Goal: Task Accomplishment & Management: Manage account settings

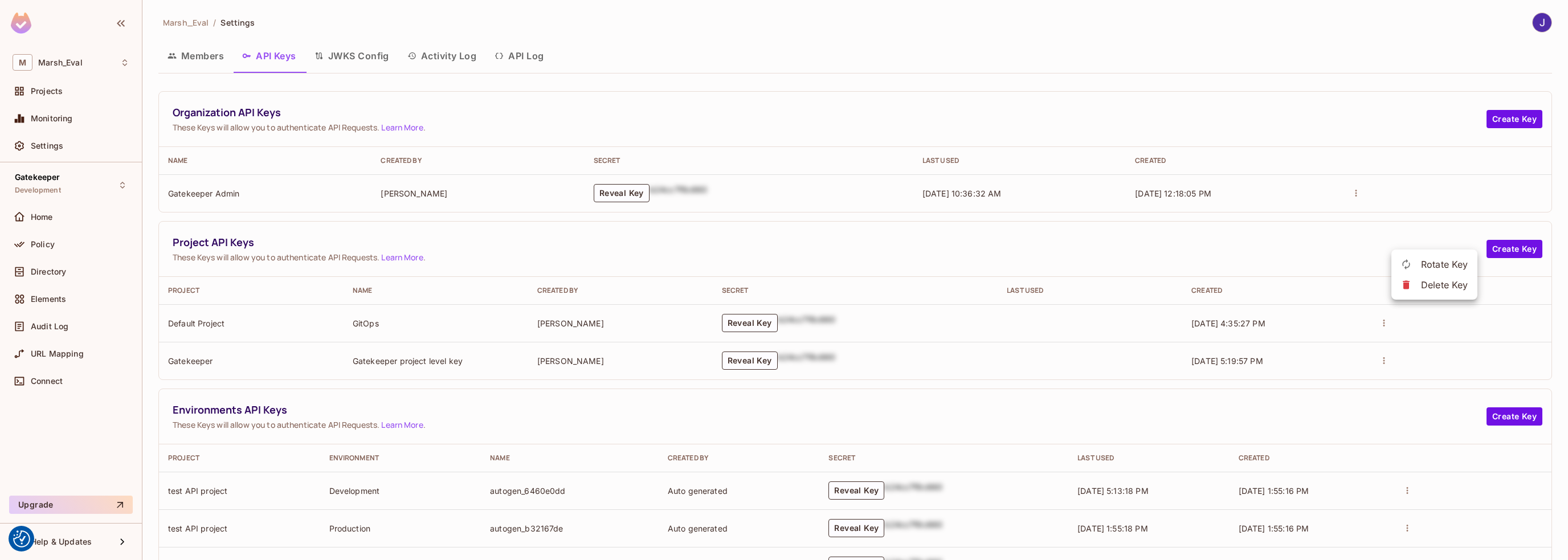
scroll to position [248, 0]
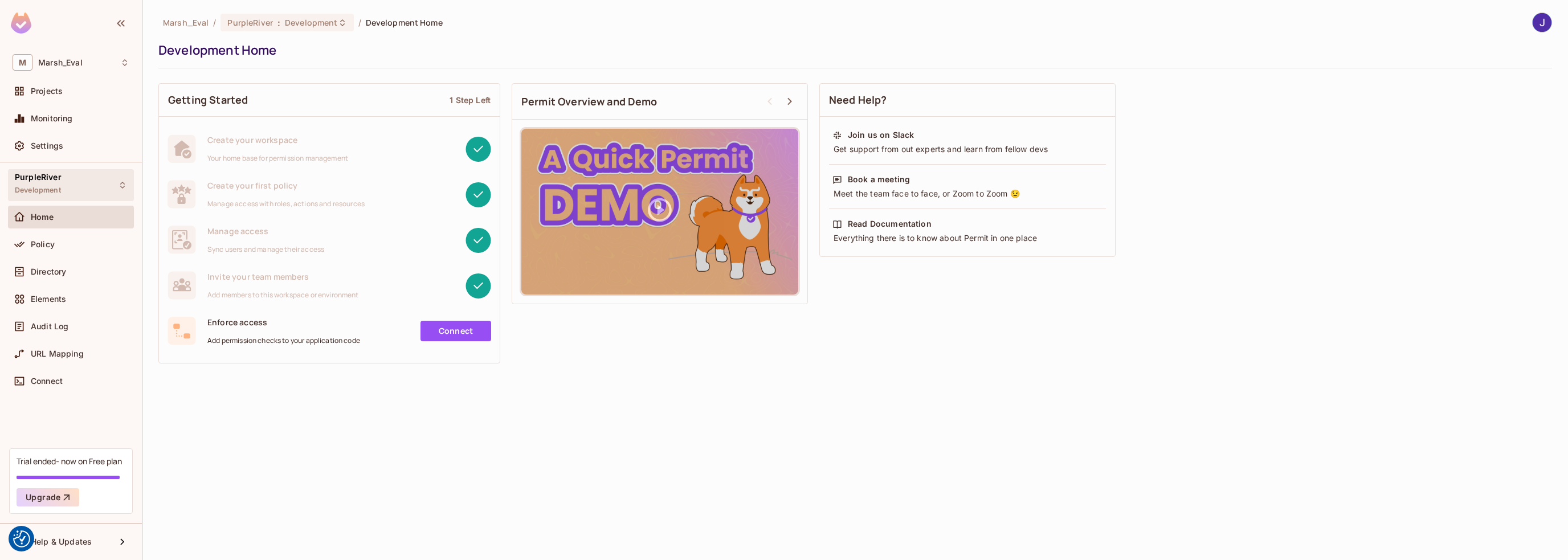
click at [101, 186] on div "PurpleRiver Development" at bounding box center [71, 185] width 126 height 32
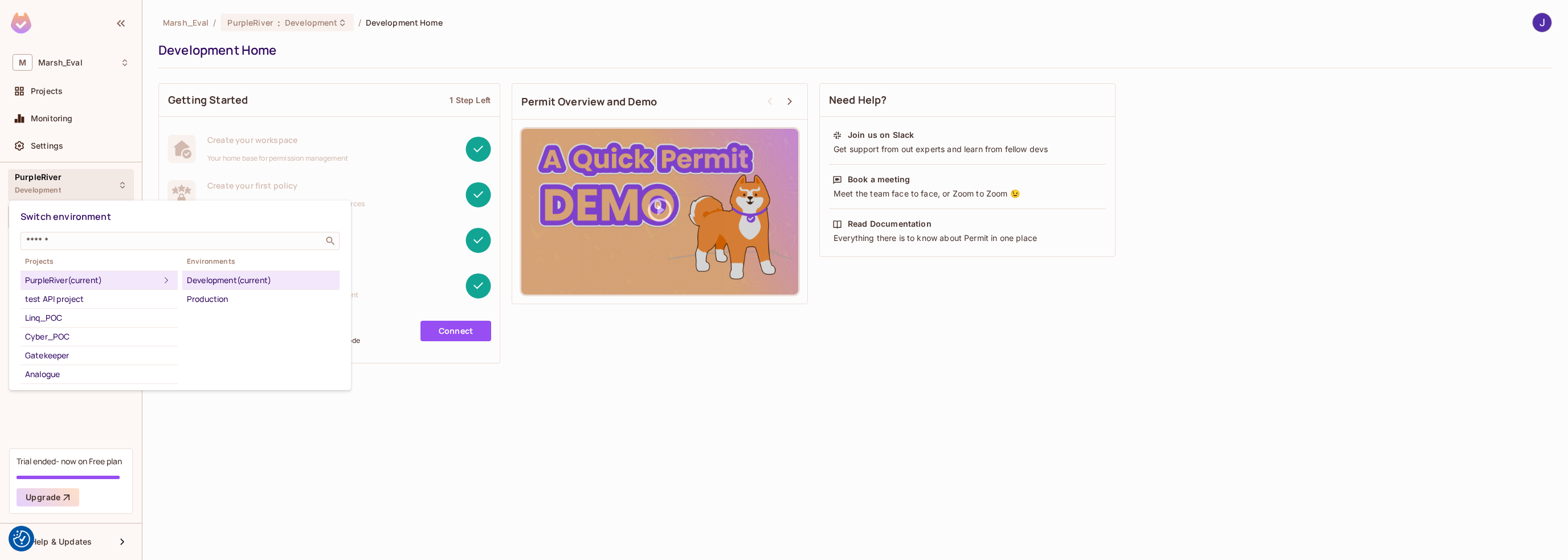
click at [246, 281] on div "Development (current)" at bounding box center [261, 280] width 148 height 14
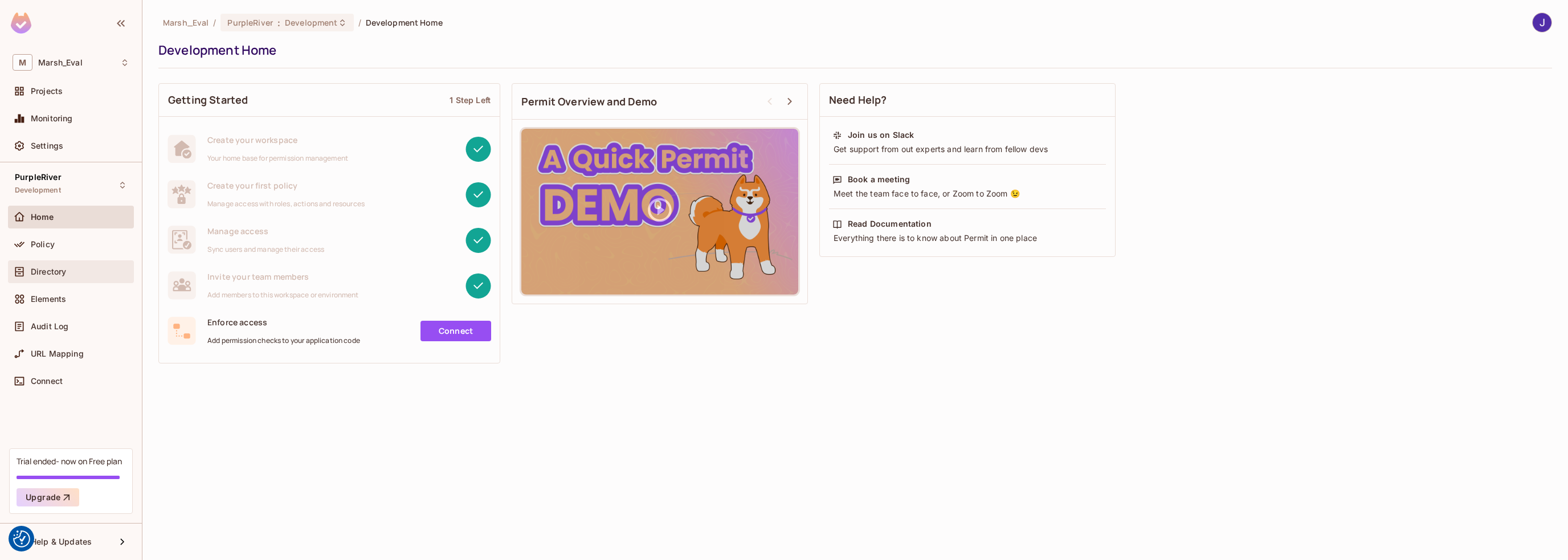
click at [34, 271] on span "Directory" at bounding box center [49, 272] width 35 height 9
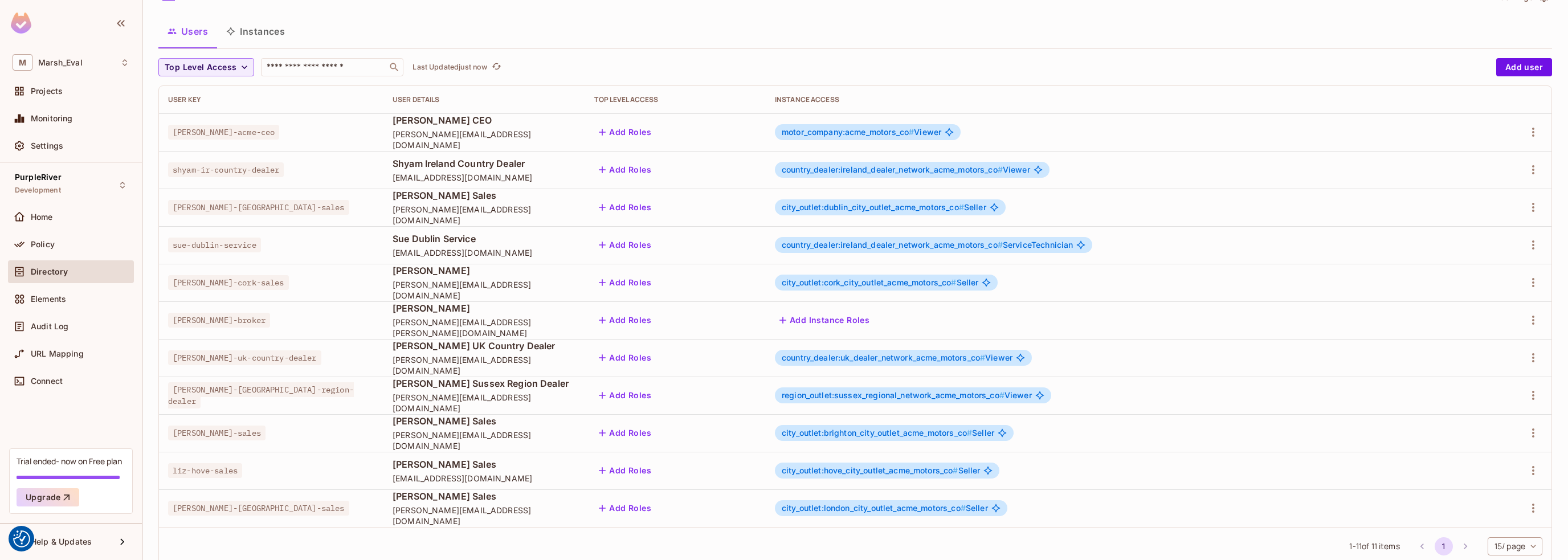
scroll to position [28, 0]
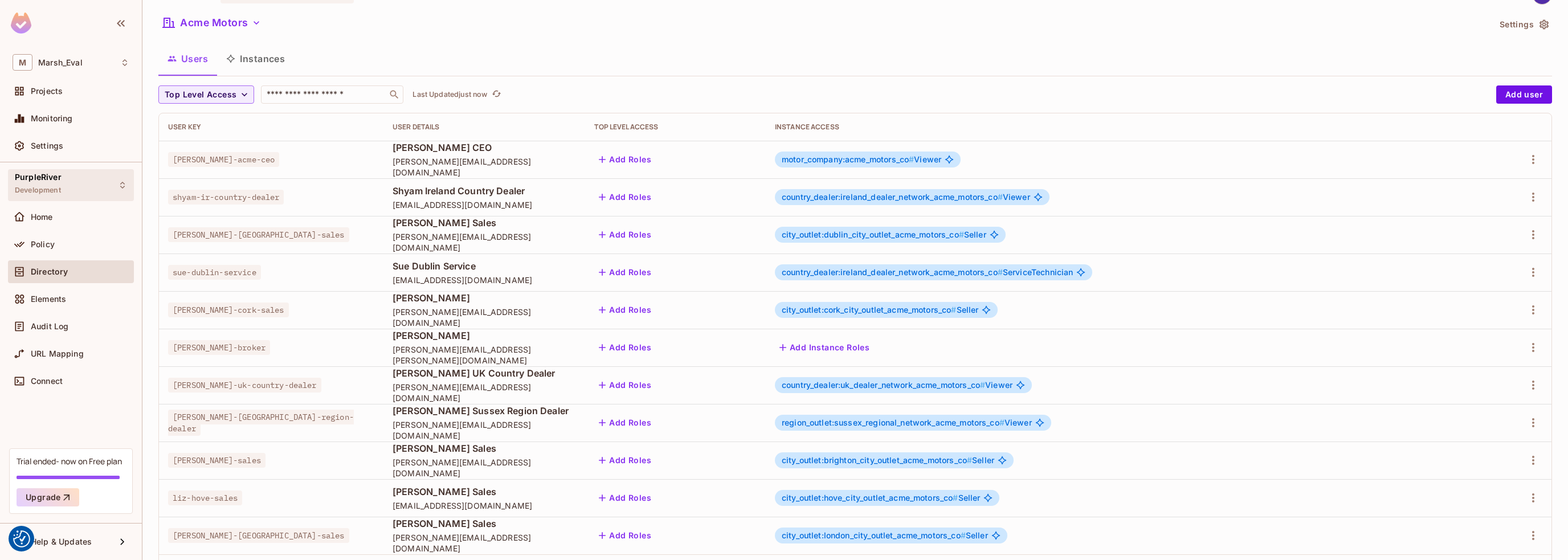
click at [107, 184] on div "PurpleRiver Development" at bounding box center [71, 185] width 126 height 32
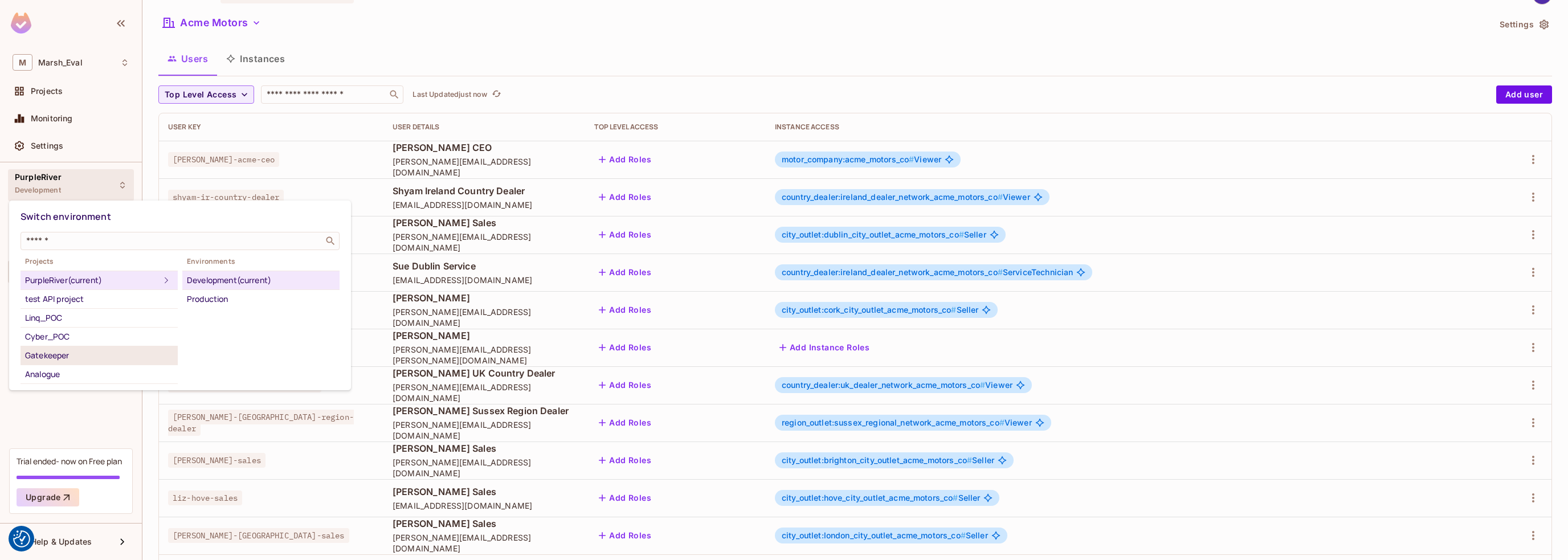
click at [62, 354] on div "Gatekeeper" at bounding box center [99, 355] width 148 height 14
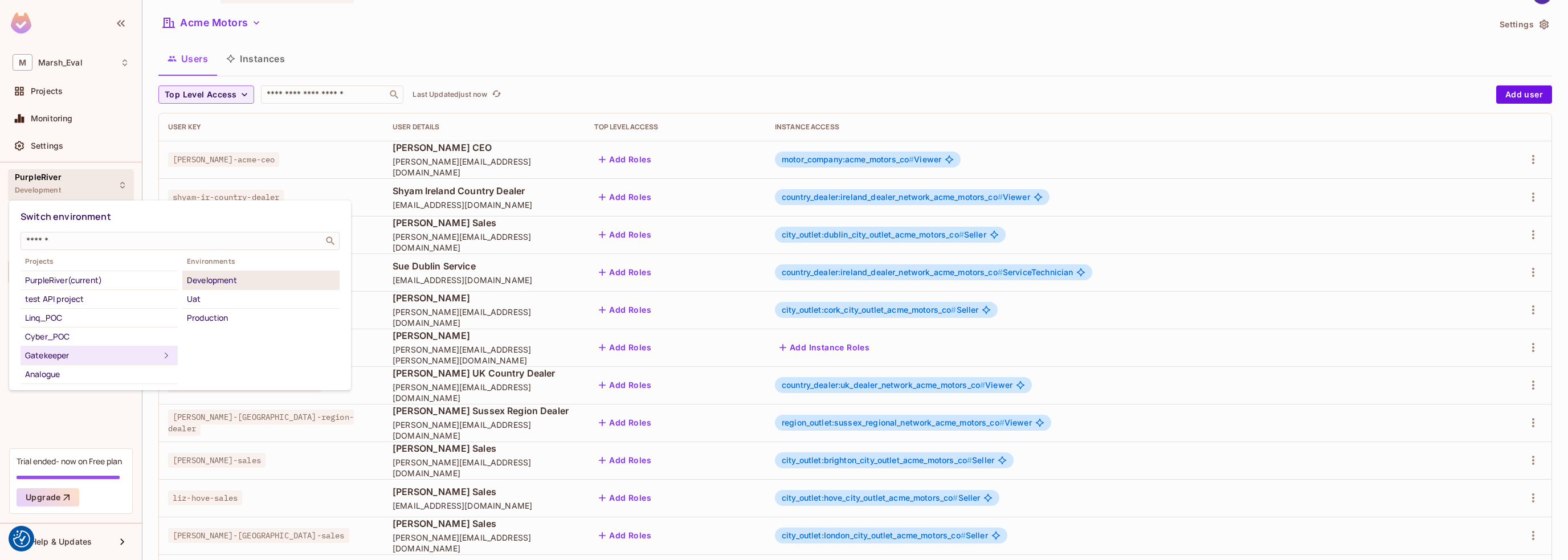
click at [211, 278] on div "Development" at bounding box center [261, 280] width 148 height 14
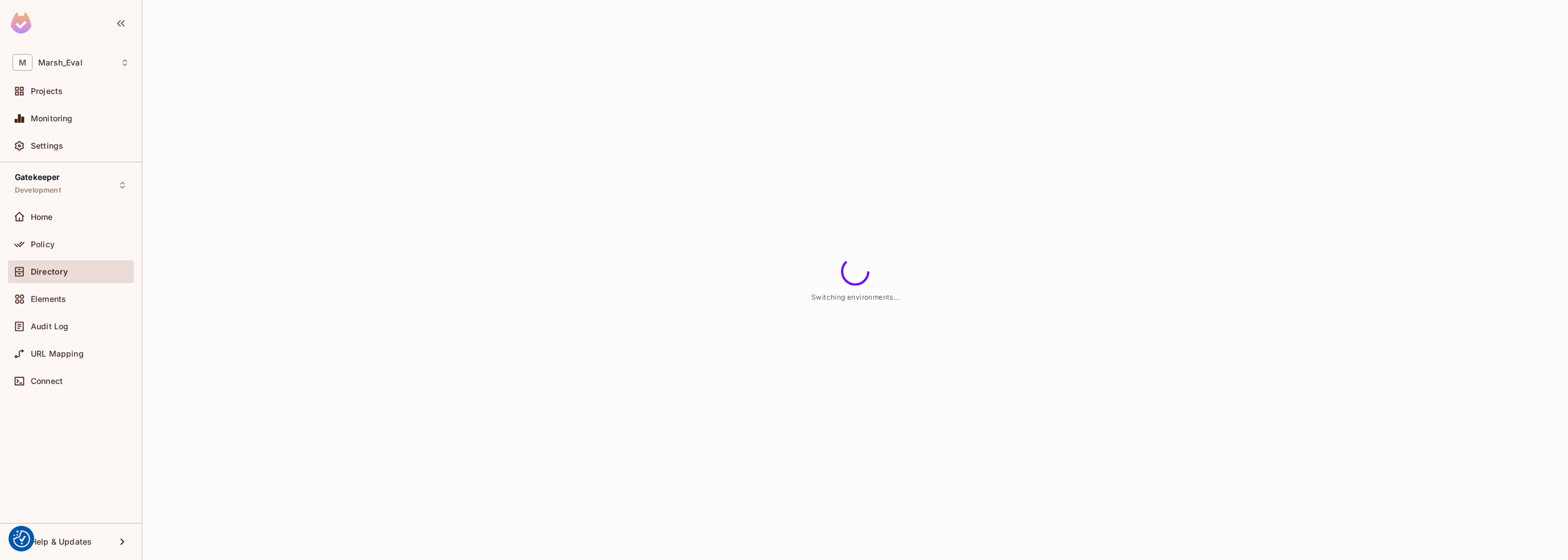
scroll to position [0, 0]
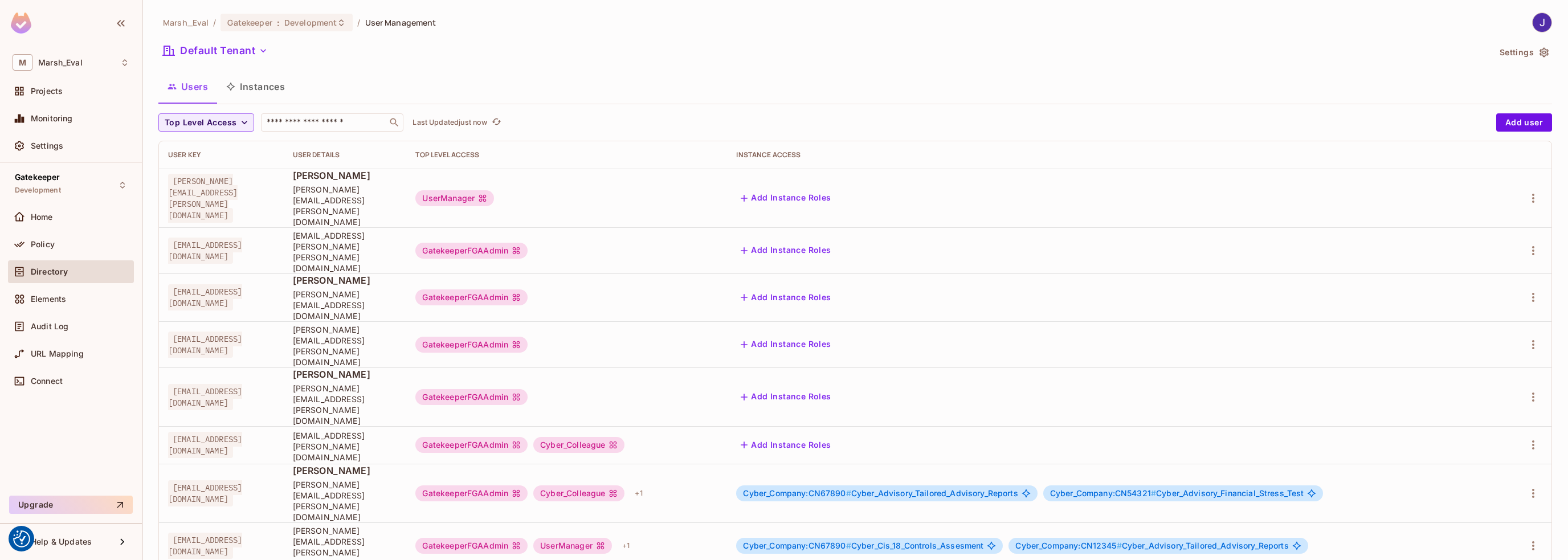
click at [191, 83] on button "Users" at bounding box center [188, 86] width 59 height 29
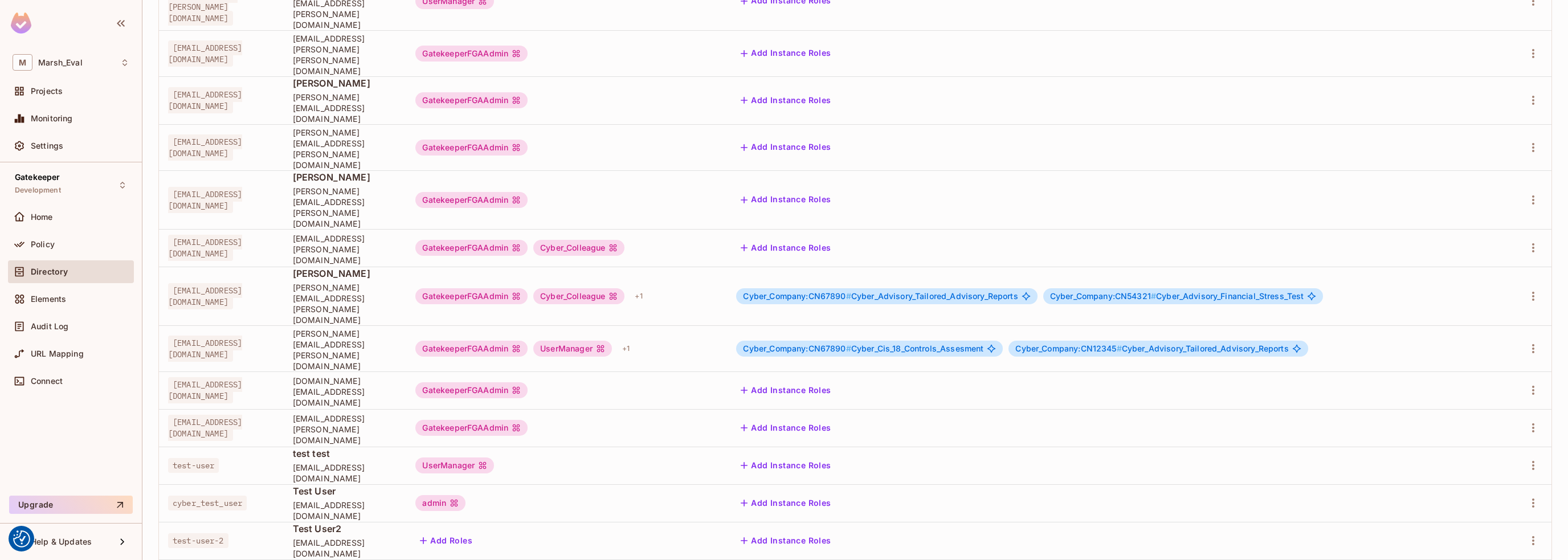
scroll to position [198, 0]
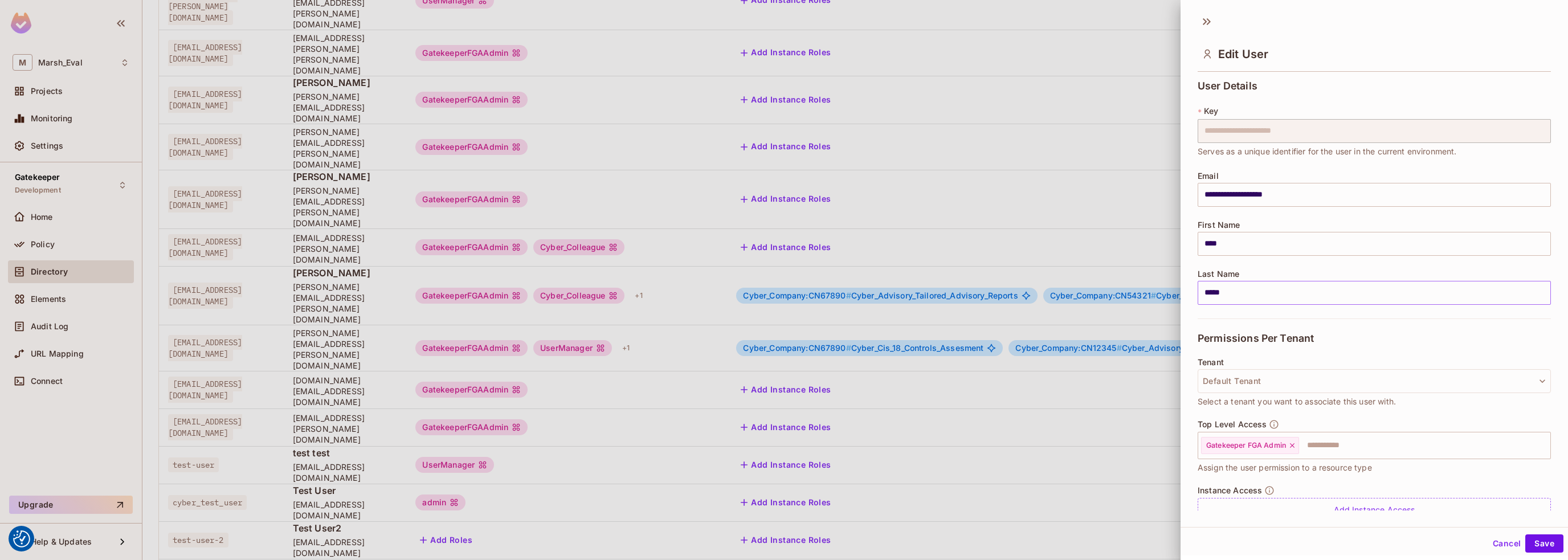
scroll to position [46, 0]
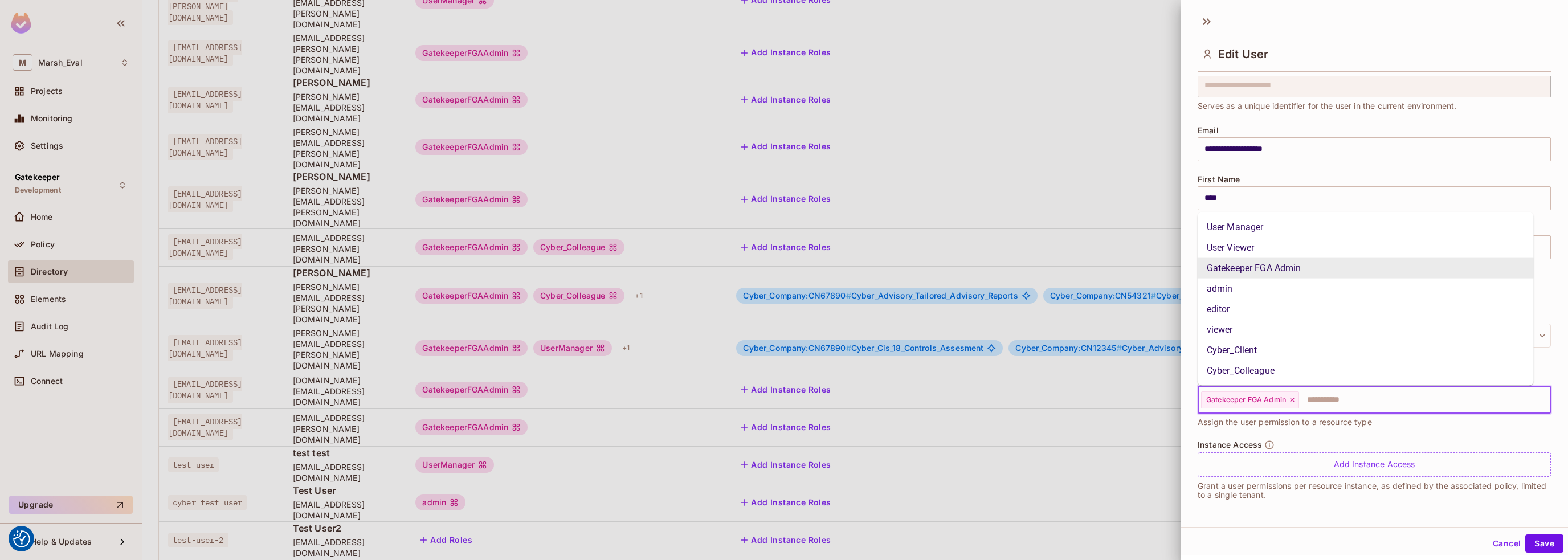
click at [1318, 400] on input "text" at bounding box center [1414, 400] width 228 height 23
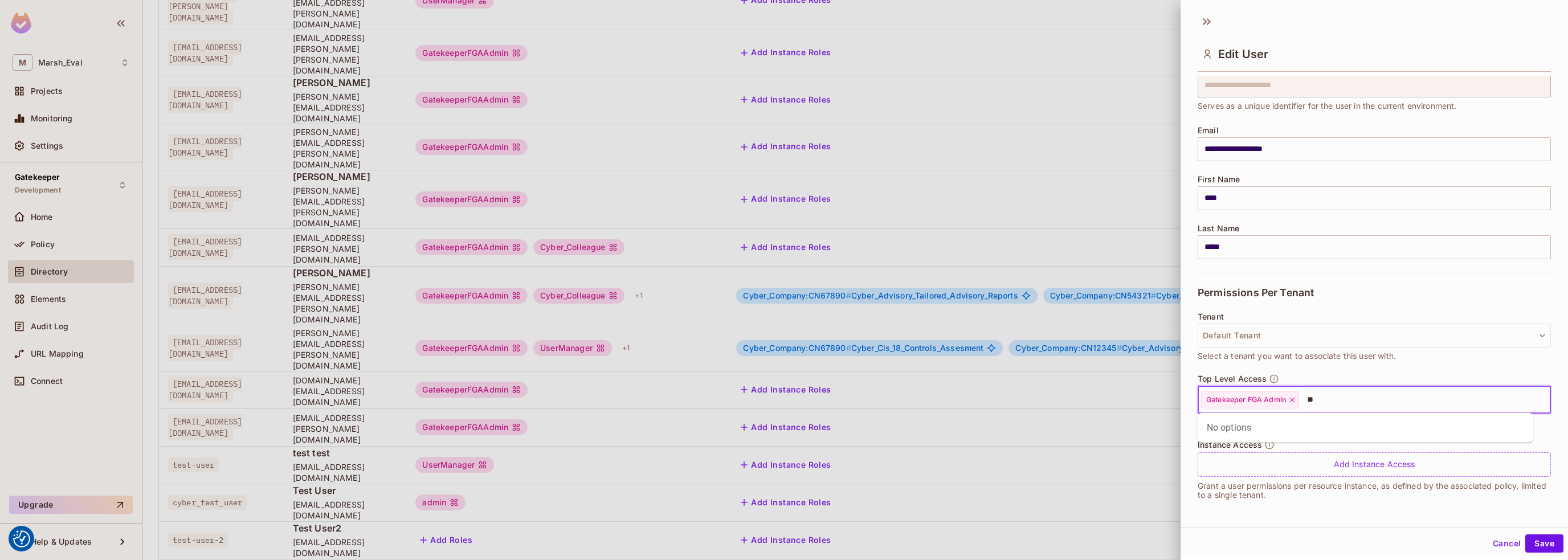
type input "*"
type input "****"
click at [1233, 432] on li "User Manager" at bounding box center [1366, 428] width 336 height 21
click at [1529, 546] on button "Save" at bounding box center [1544, 543] width 38 height 18
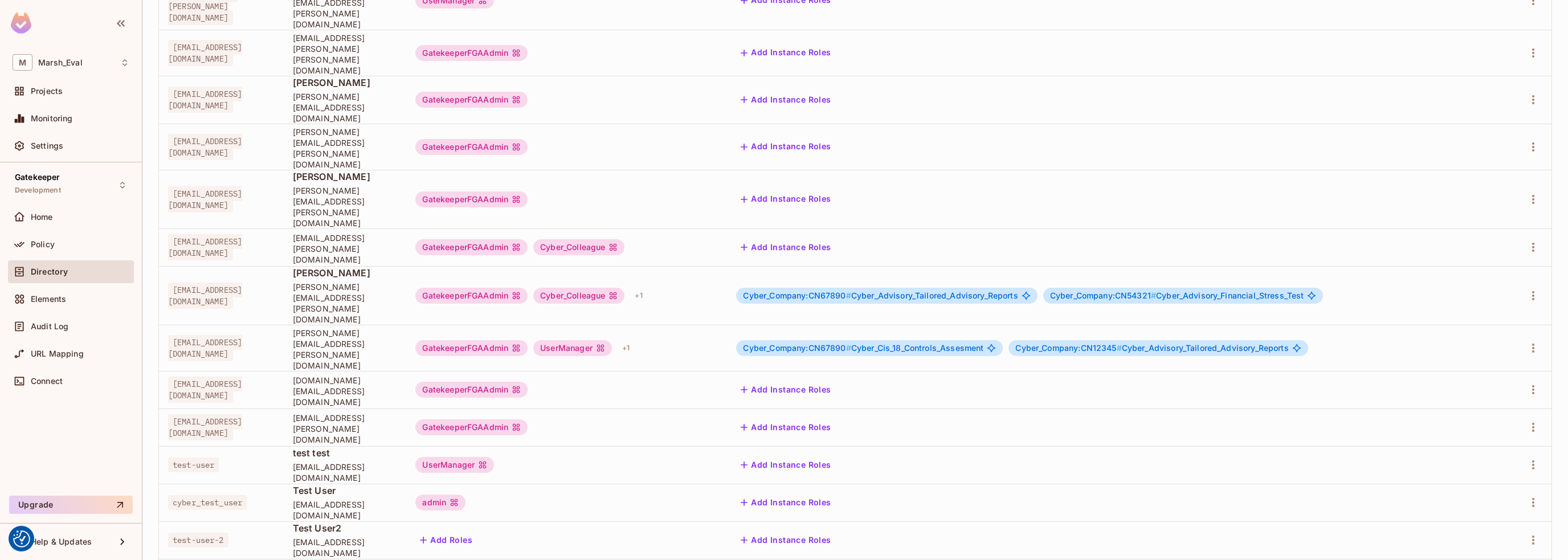
click at [1474, 485] on span "Edit" at bounding box center [1464, 483] width 22 height 18
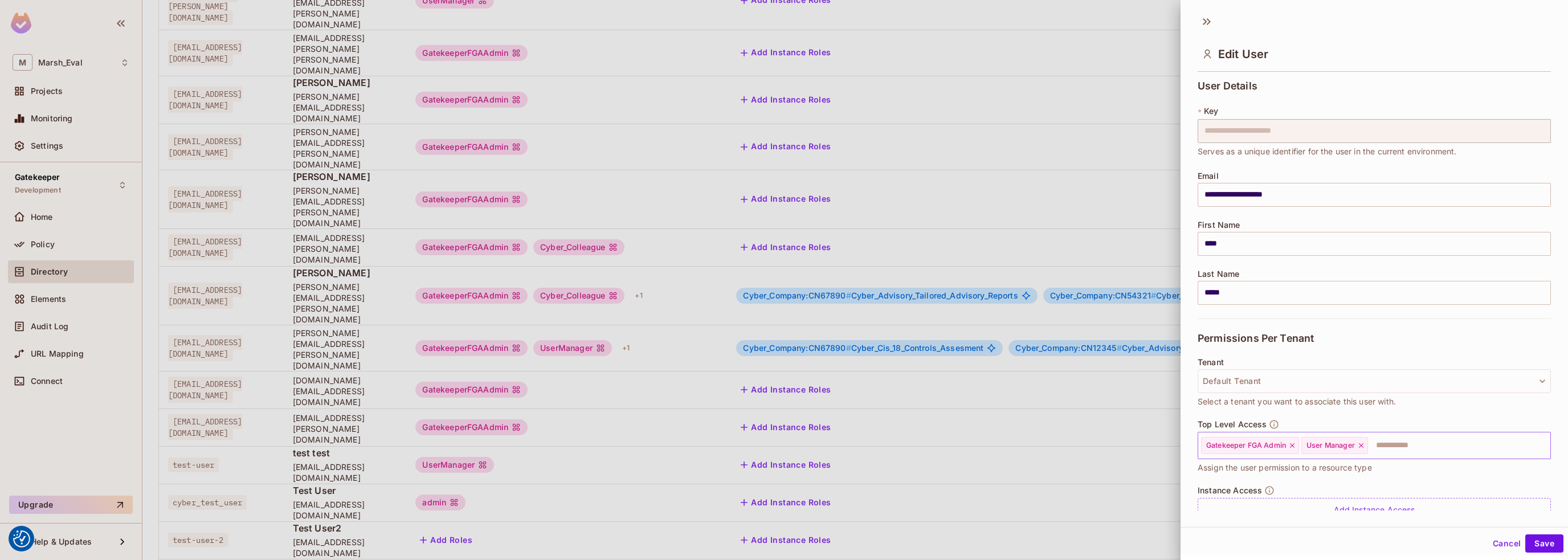
click at [1363, 446] on icon at bounding box center [1361, 445] width 8 height 8
click at [1536, 543] on button "Save" at bounding box center [1544, 543] width 38 height 18
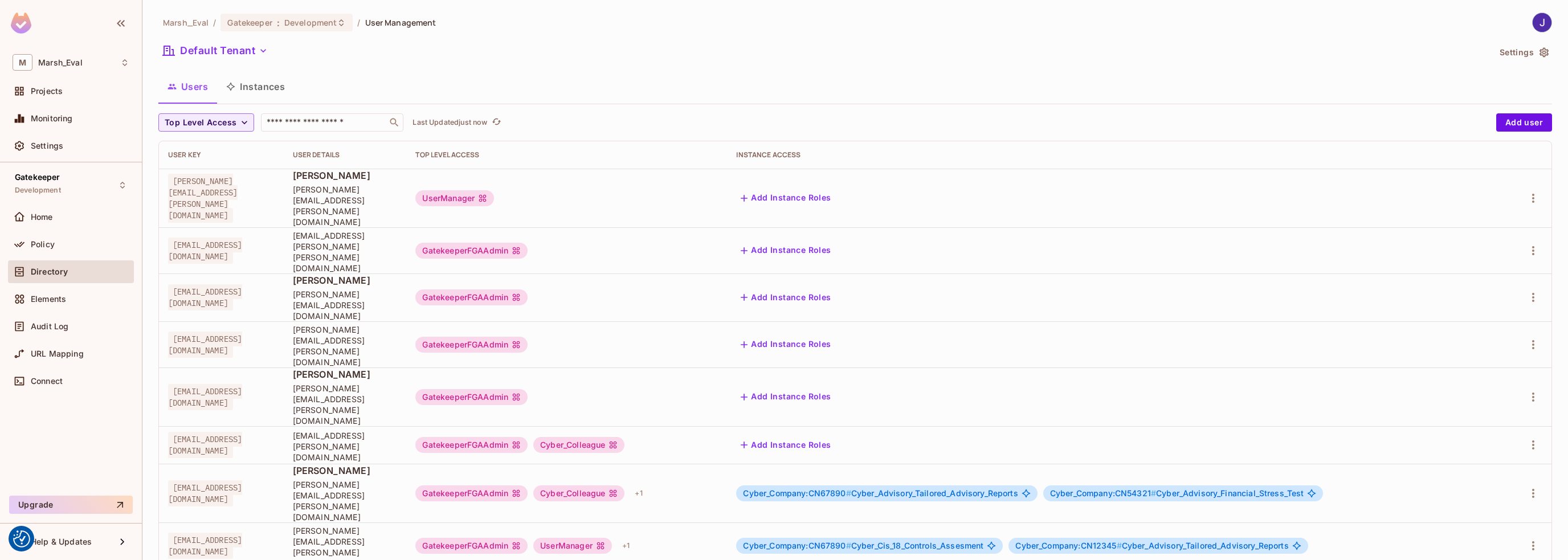
scroll to position [198, 0]
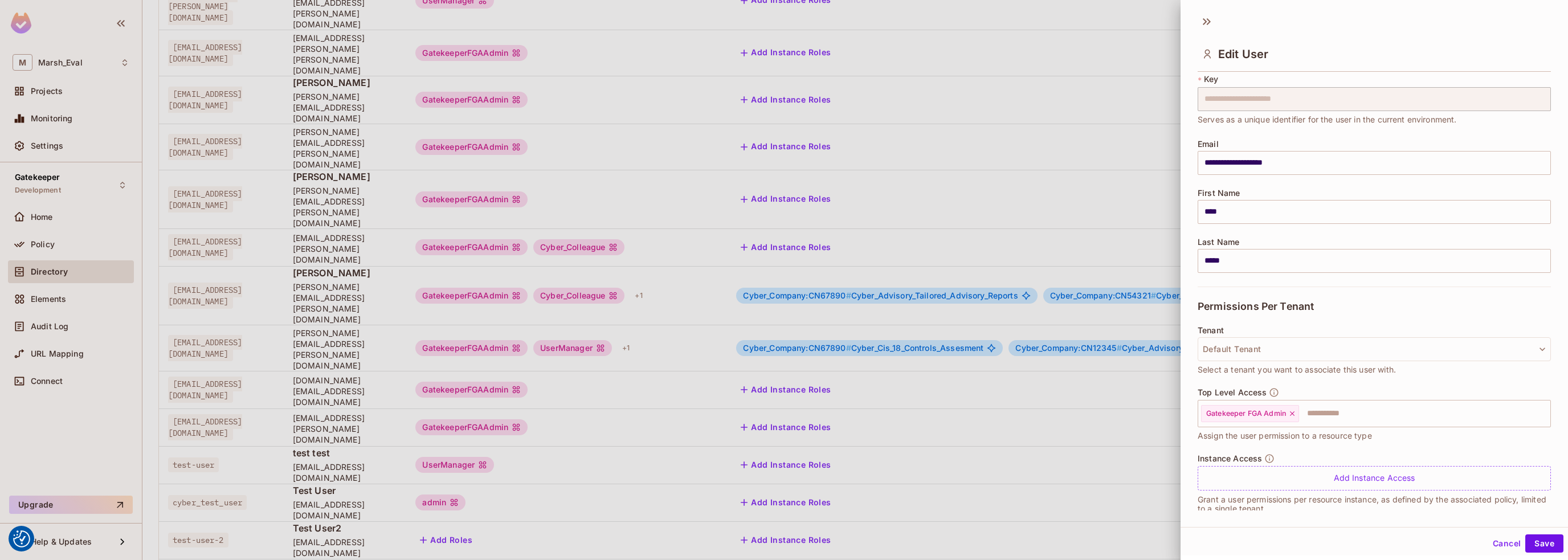
scroll to position [46, 0]
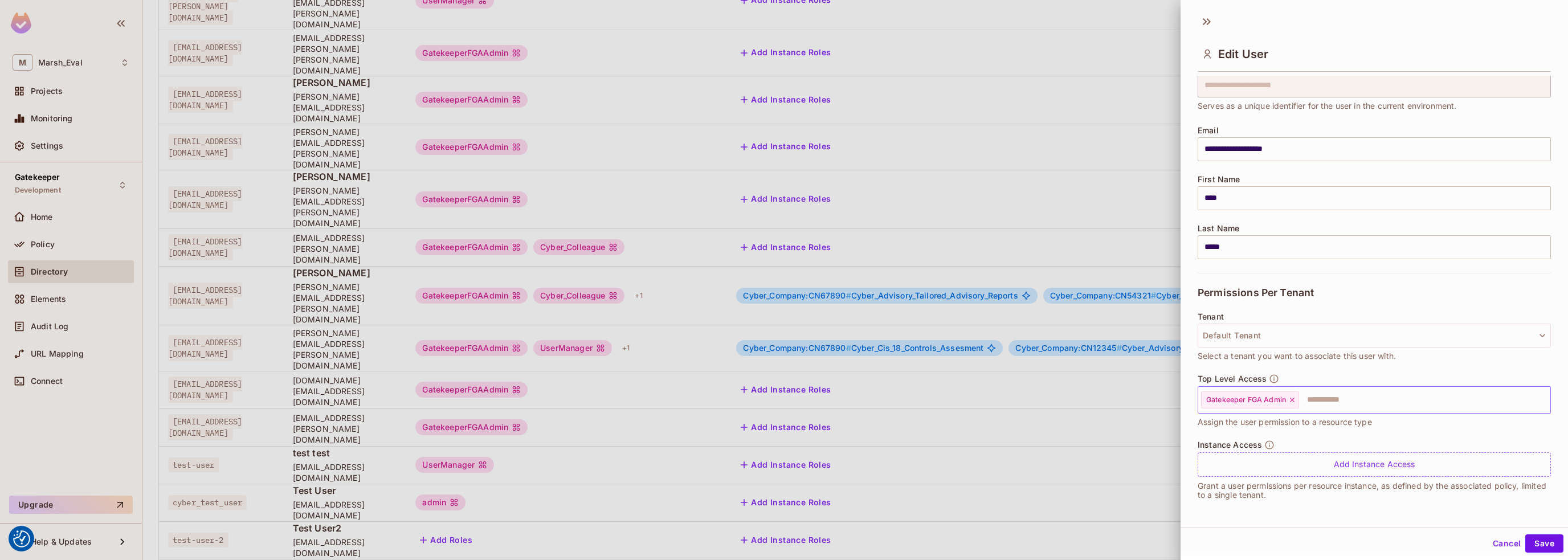
click at [1320, 397] on input "text" at bounding box center [1414, 400] width 228 height 23
type input "**********"
click at [1326, 427] on li "User Manager" at bounding box center [1366, 428] width 336 height 21
click at [1543, 541] on button "Save" at bounding box center [1544, 543] width 38 height 18
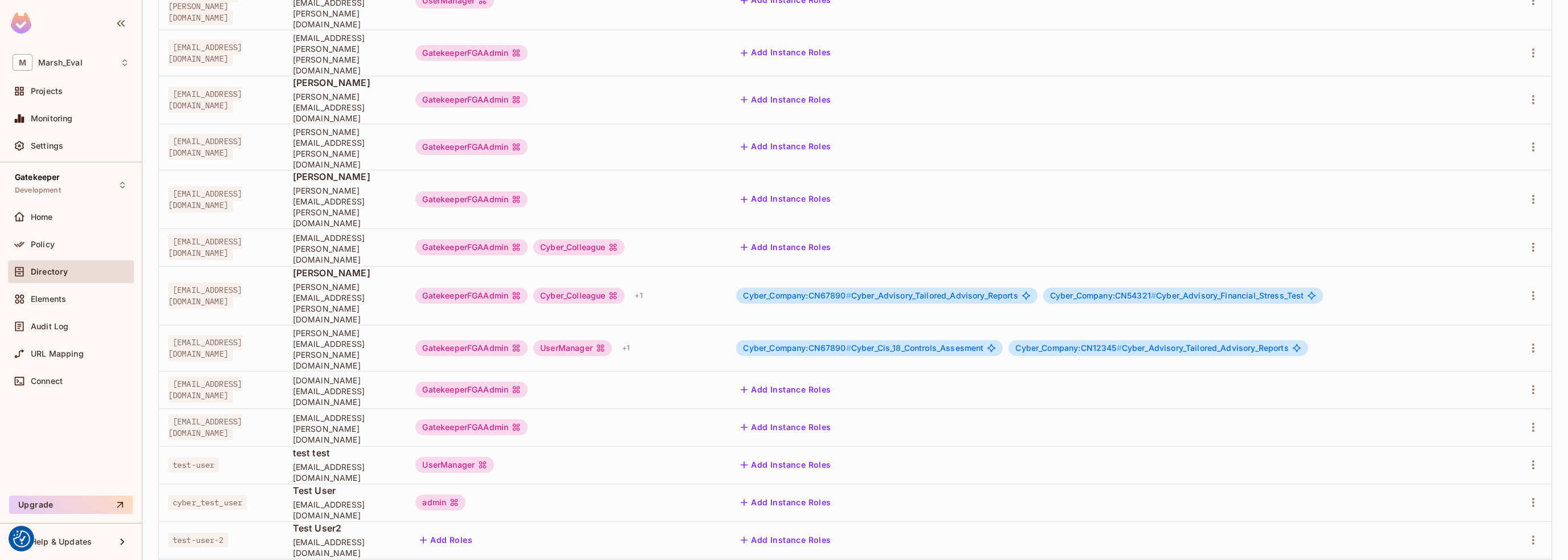
click at [1469, 480] on div "Edit" at bounding box center [1464, 483] width 15 height 11
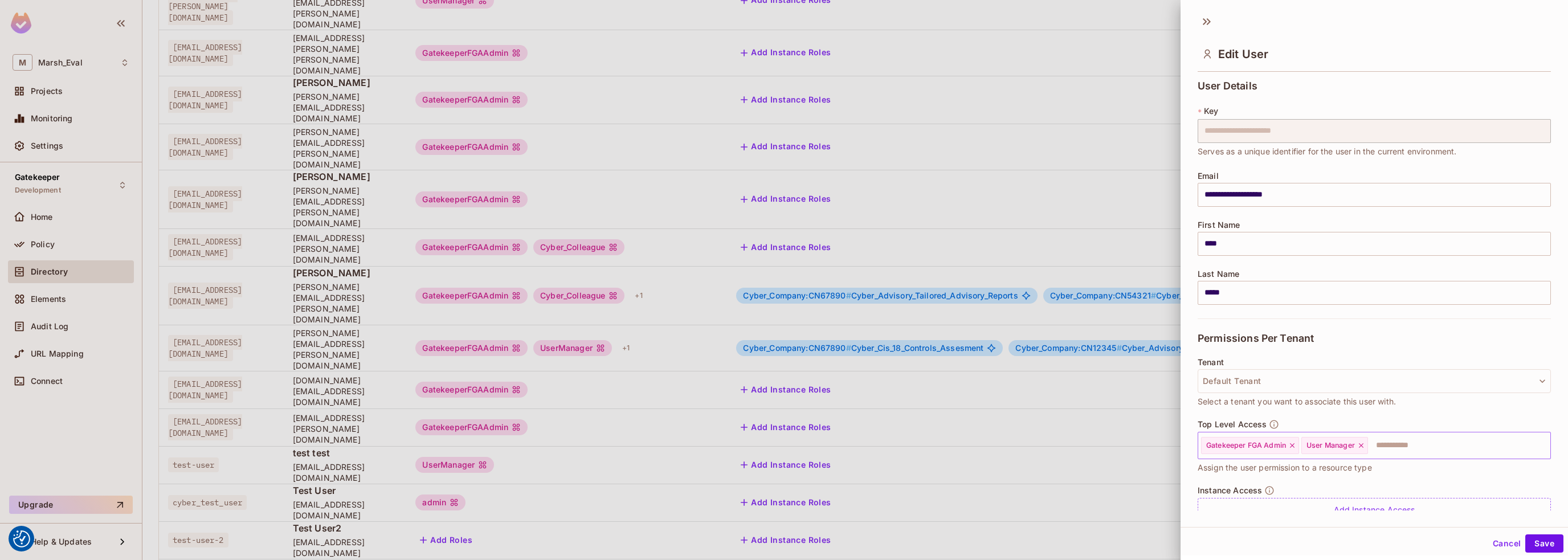
click at [1360, 450] on div "User Manager" at bounding box center [1335, 445] width 67 height 17
click at [1363, 444] on icon at bounding box center [1361, 445] width 4 height 4
click at [1544, 548] on button "Save" at bounding box center [1544, 543] width 38 height 18
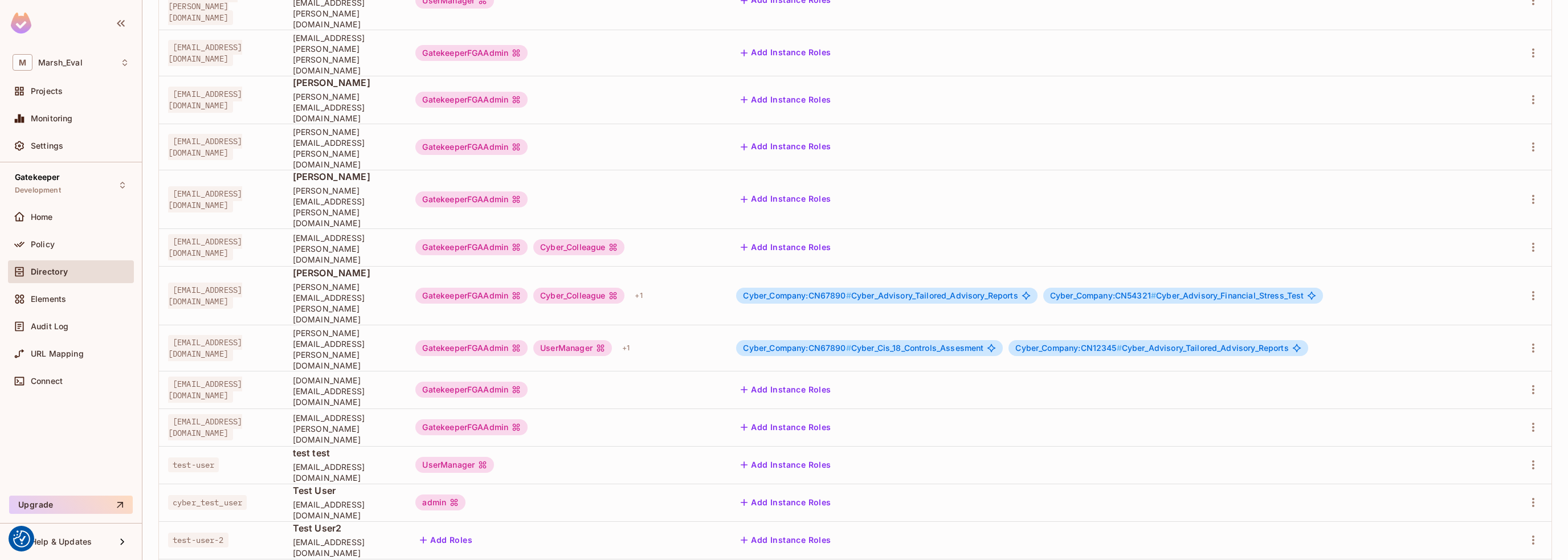
scroll to position [0, 0]
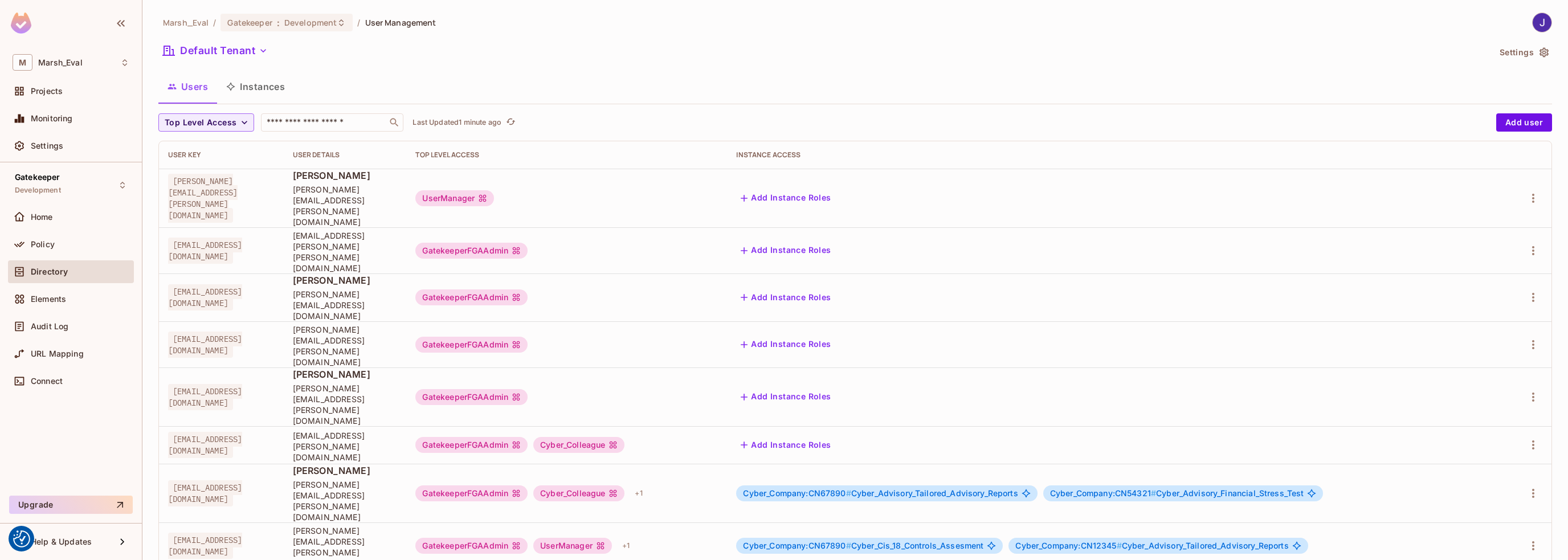
click at [393, 26] on span "User Management" at bounding box center [400, 22] width 71 height 11
click at [38, 244] on span "Policy" at bounding box center [43, 244] width 24 height 9
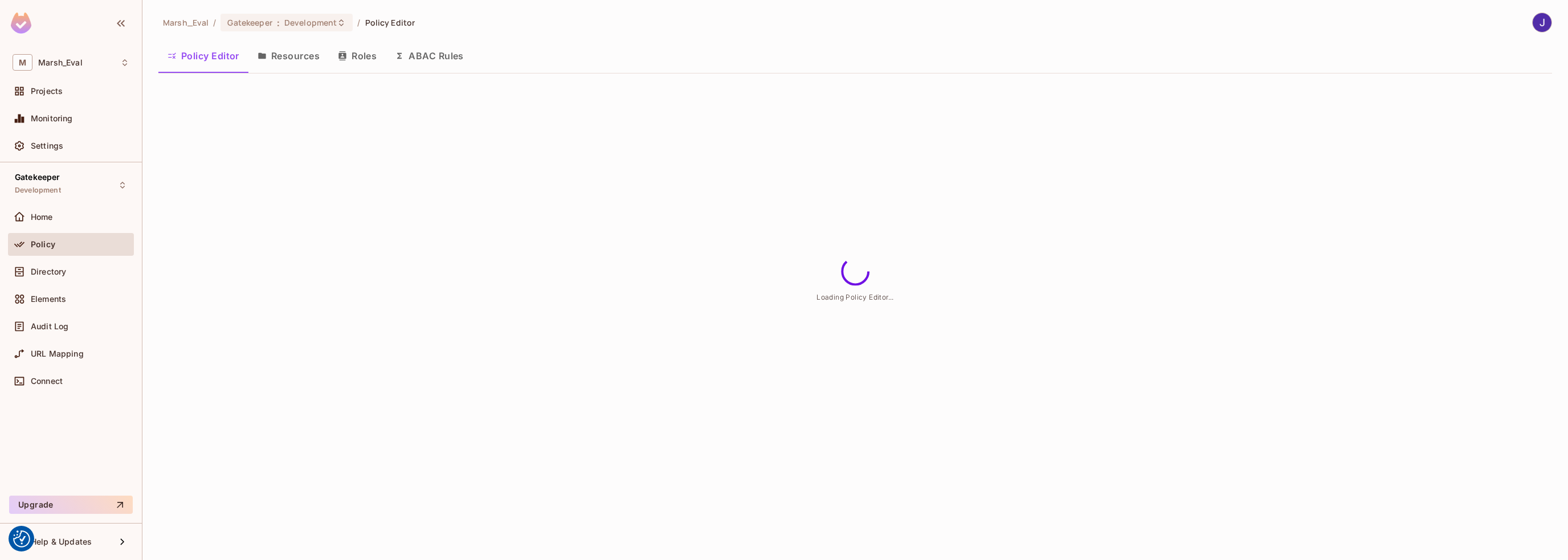
click at [455, 58] on button "ABAC Rules" at bounding box center [429, 56] width 87 height 29
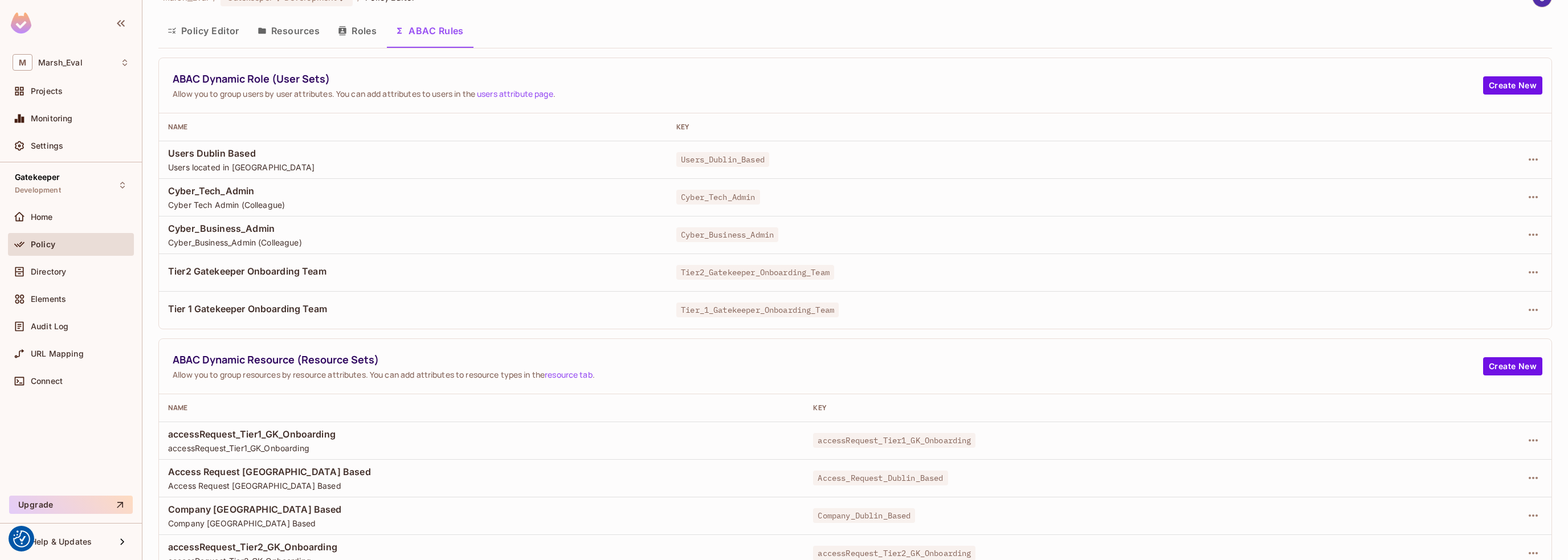
scroll to position [37, 0]
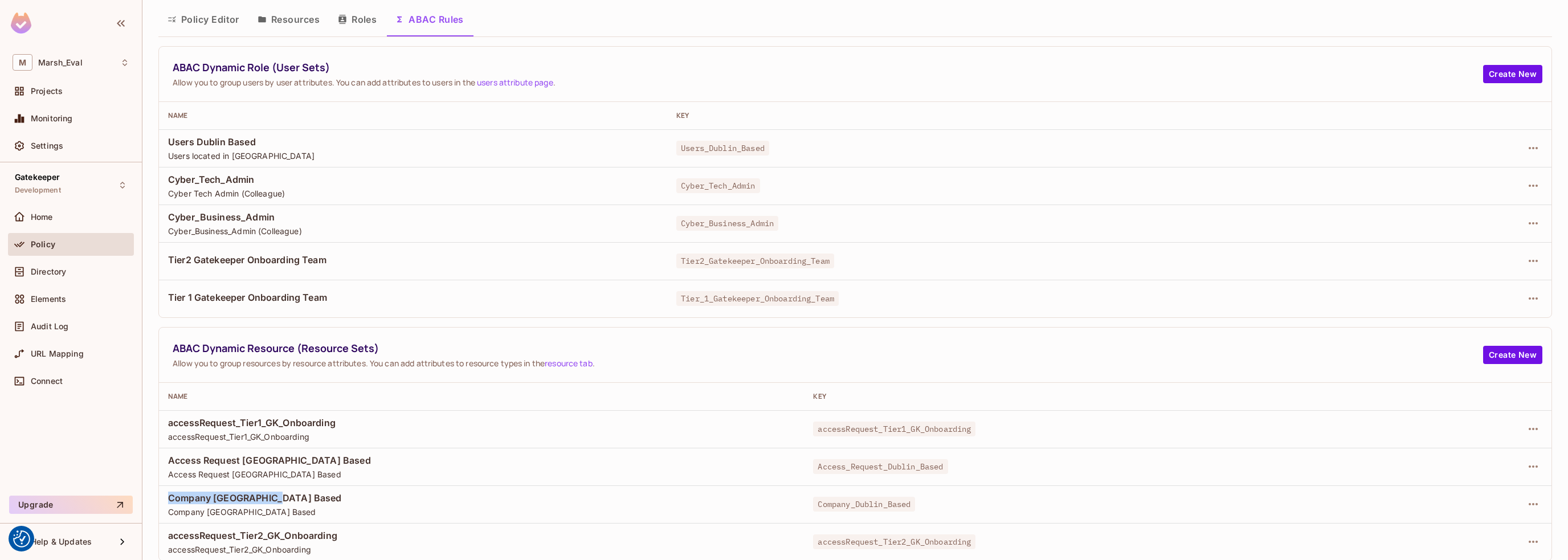
drag, startPoint x: 166, startPoint y: 495, endPoint x: 314, endPoint y: 498, distance: 148.0
click at [314, 498] on td "Company Dublin Based Company Dublin Based" at bounding box center [481, 503] width 645 height 38
click at [412, 496] on span "Company Dublin Based" at bounding box center [481, 497] width 626 height 13
click at [52, 271] on span "Directory" at bounding box center [49, 272] width 35 height 9
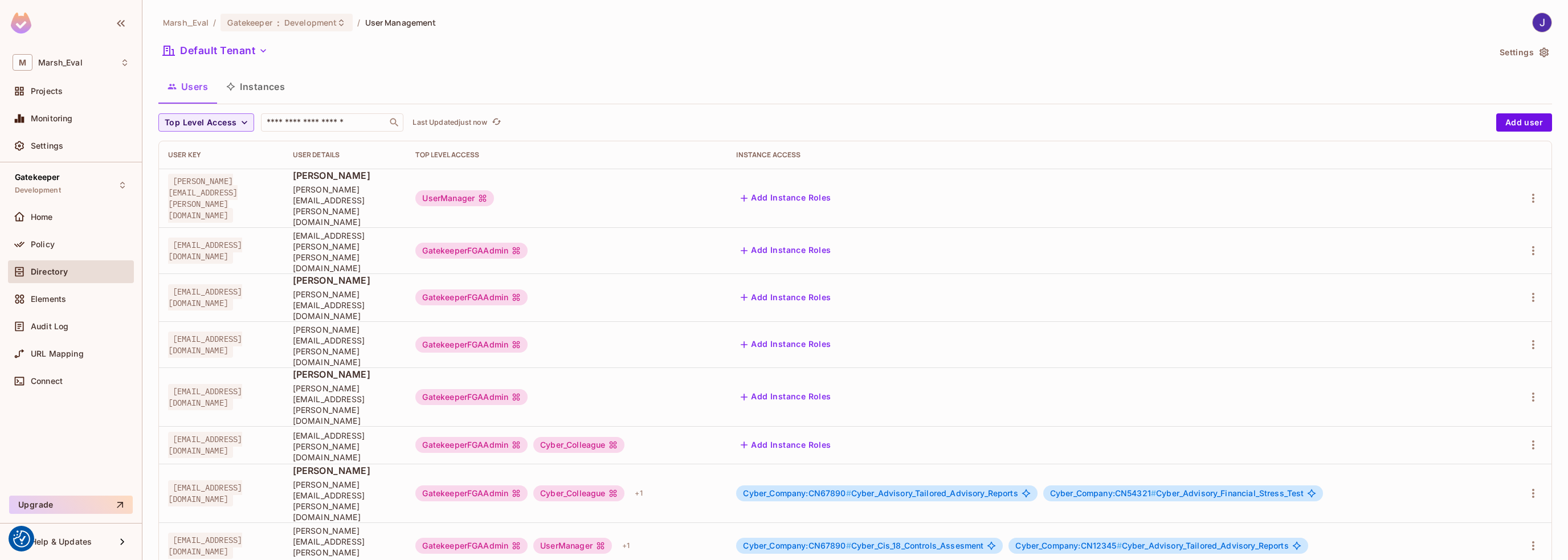
click at [261, 89] on button "Instances" at bounding box center [255, 86] width 77 height 29
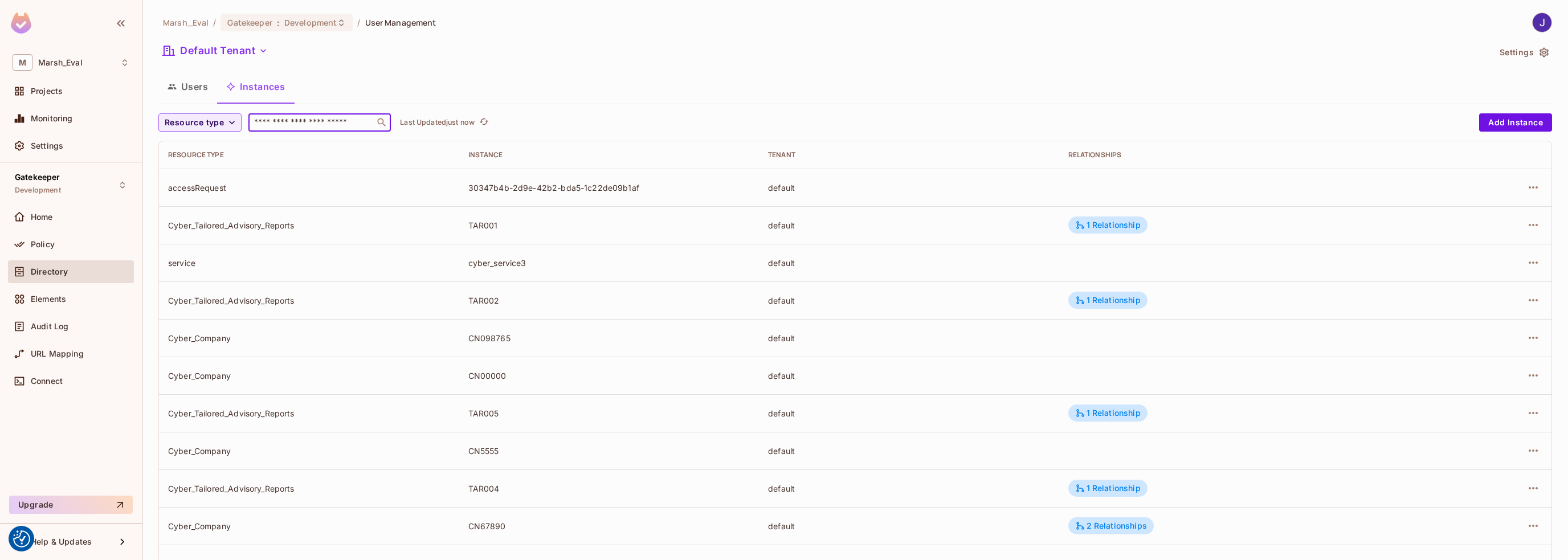
click at [334, 125] on input "text" at bounding box center [311, 122] width 120 height 11
click at [219, 122] on span "Resource type" at bounding box center [194, 122] width 59 height 14
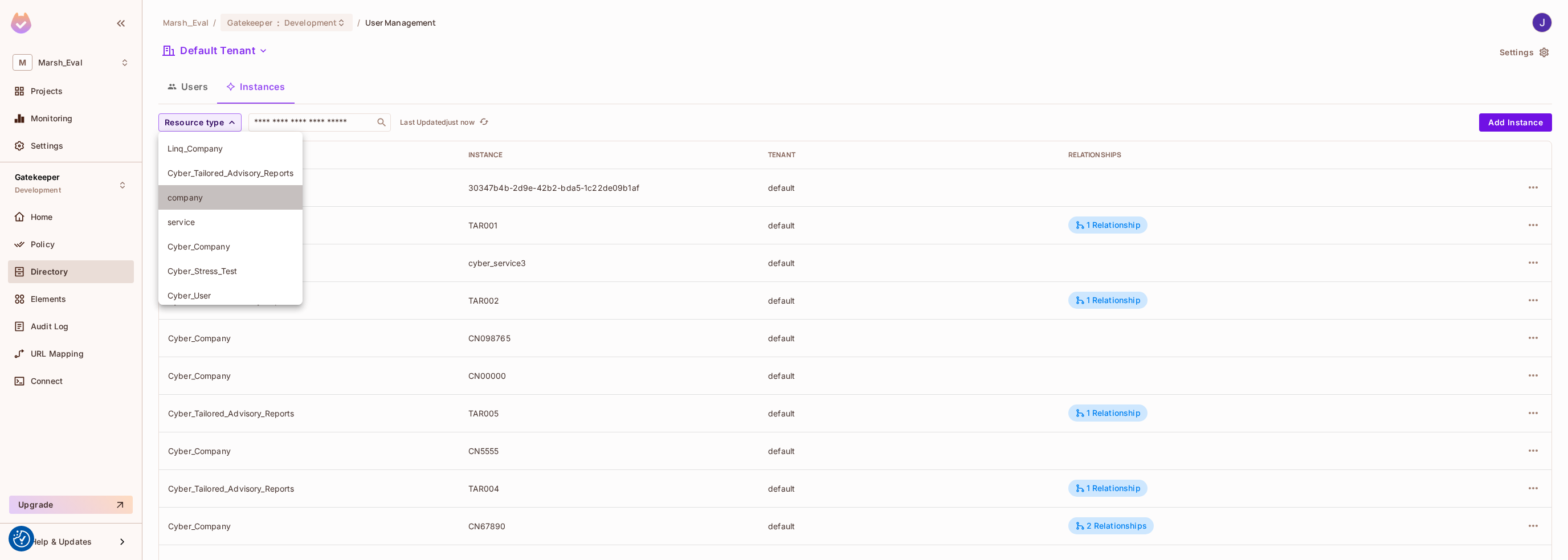
click at [198, 193] on span "company" at bounding box center [230, 197] width 126 height 11
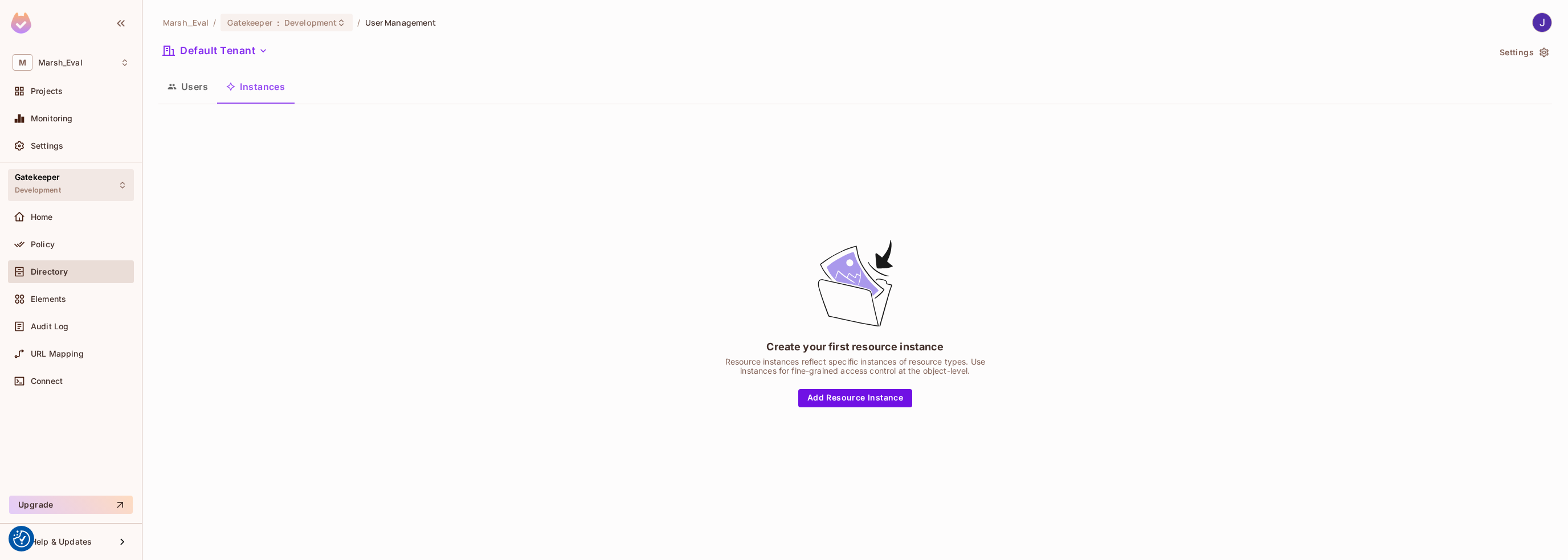
click at [103, 188] on div "Gatekeeper Development" at bounding box center [71, 185] width 126 height 32
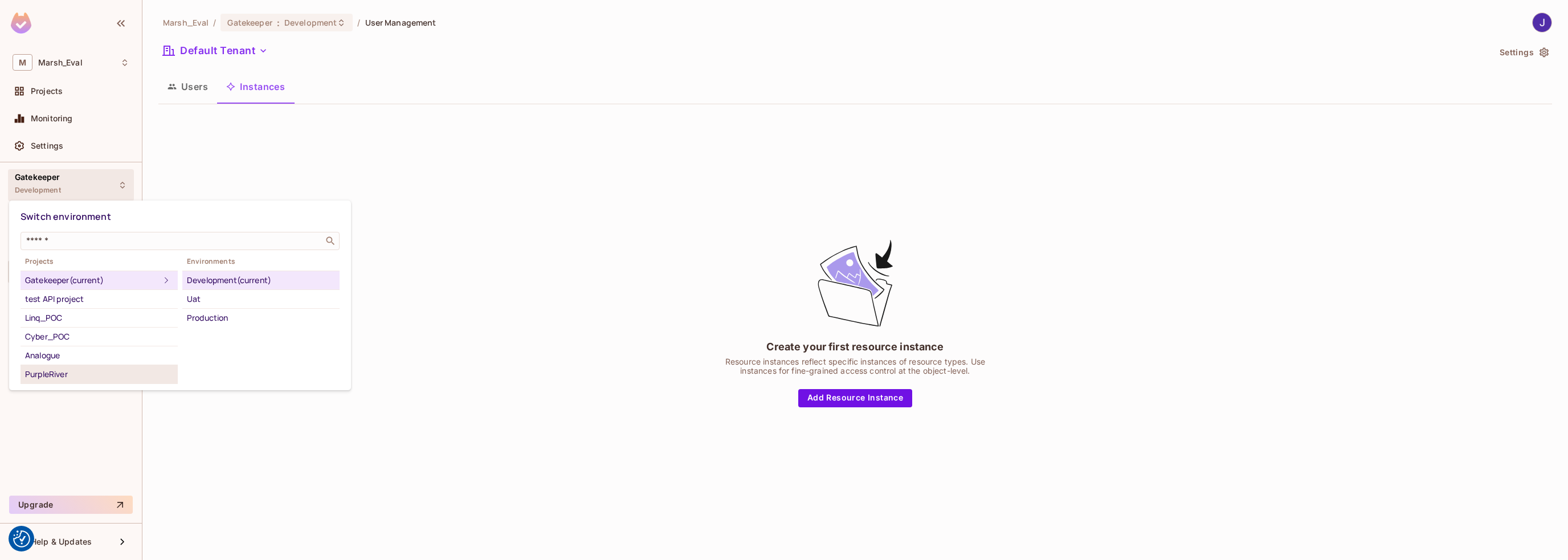
click at [73, 373] on div "PurpleRiver" at bounding box center [99, 374] width 148 height 14
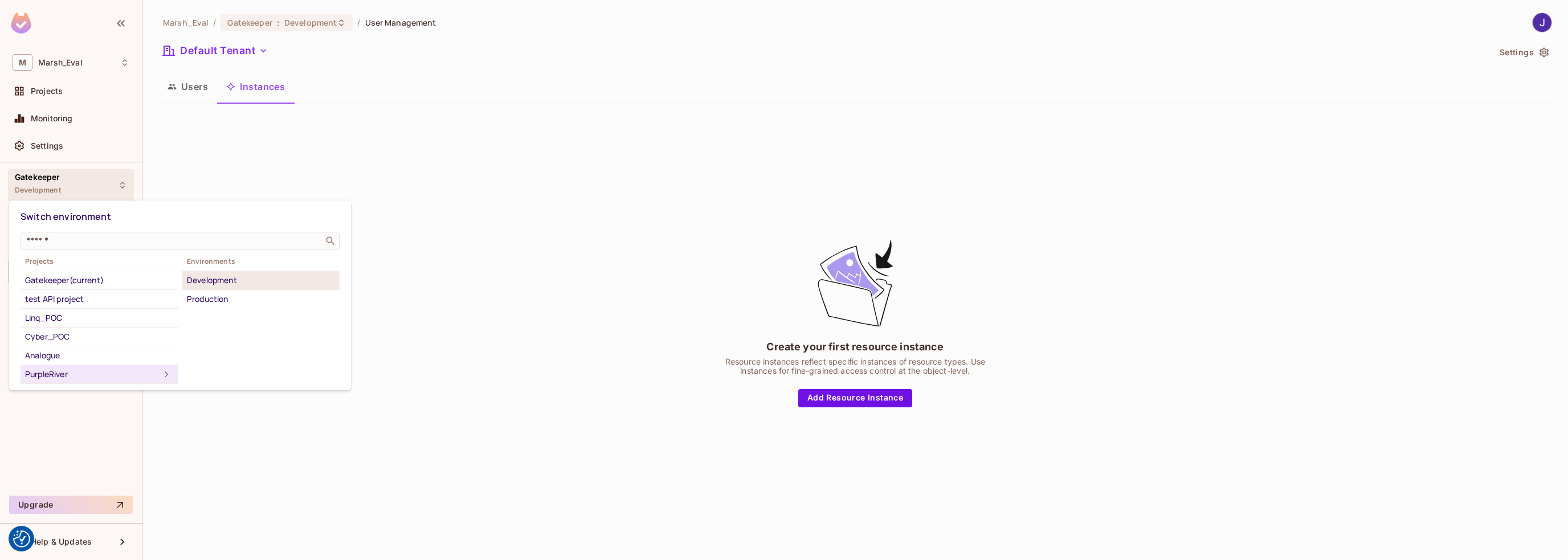
click at [234, 282] on div "Development" at bounding box center [261, 280] width 148 height 14
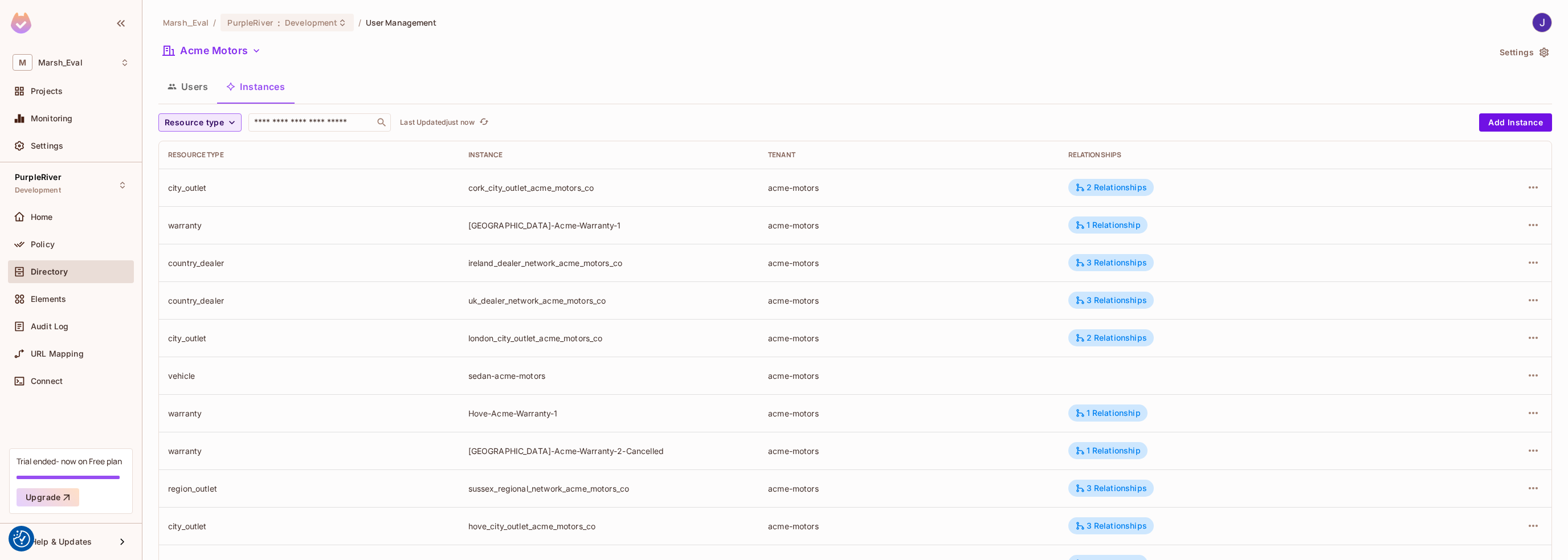
click at [222, 127] on span "Resource type" at bounding box center [194, 122] width 59 height 14
click at [37, 241] on div at bounding box center [784, 280] width 1568 height 560
click at [38, 246] on span "Policy" at bounding box center [43, 244] width 24 height 9
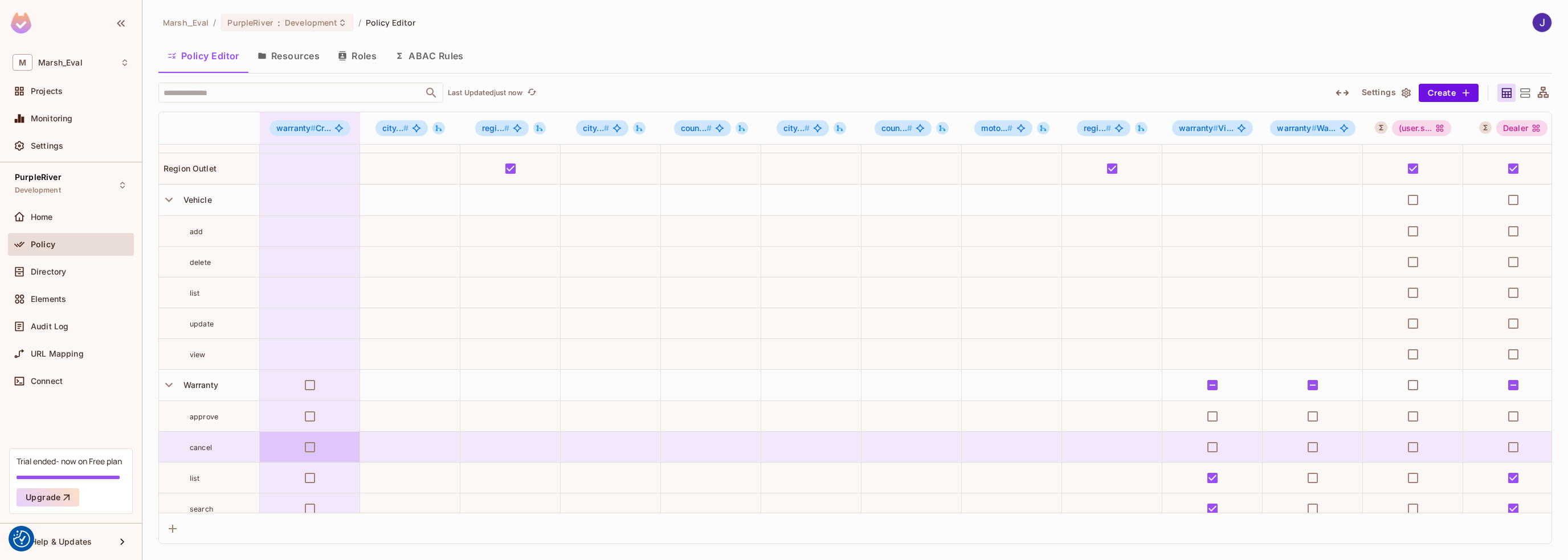
scroll to position [114, 0]
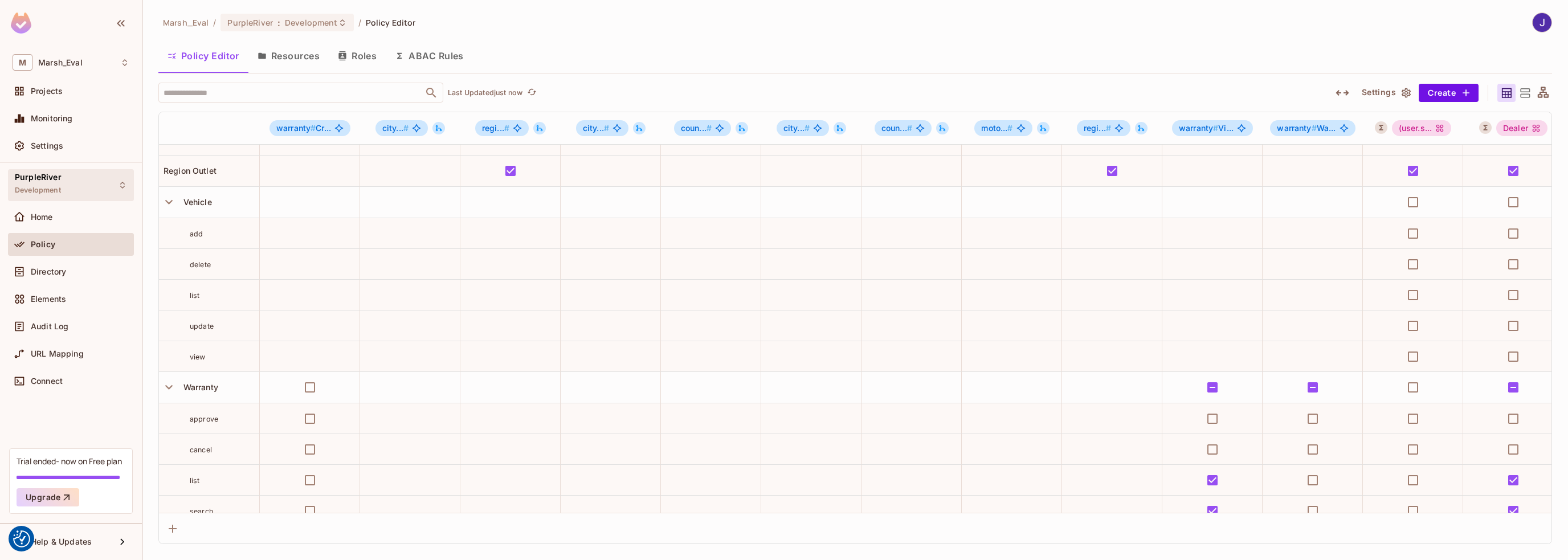
click at [49, 187] on span "Development" at bounding box center [38, 190] width 46 height 9
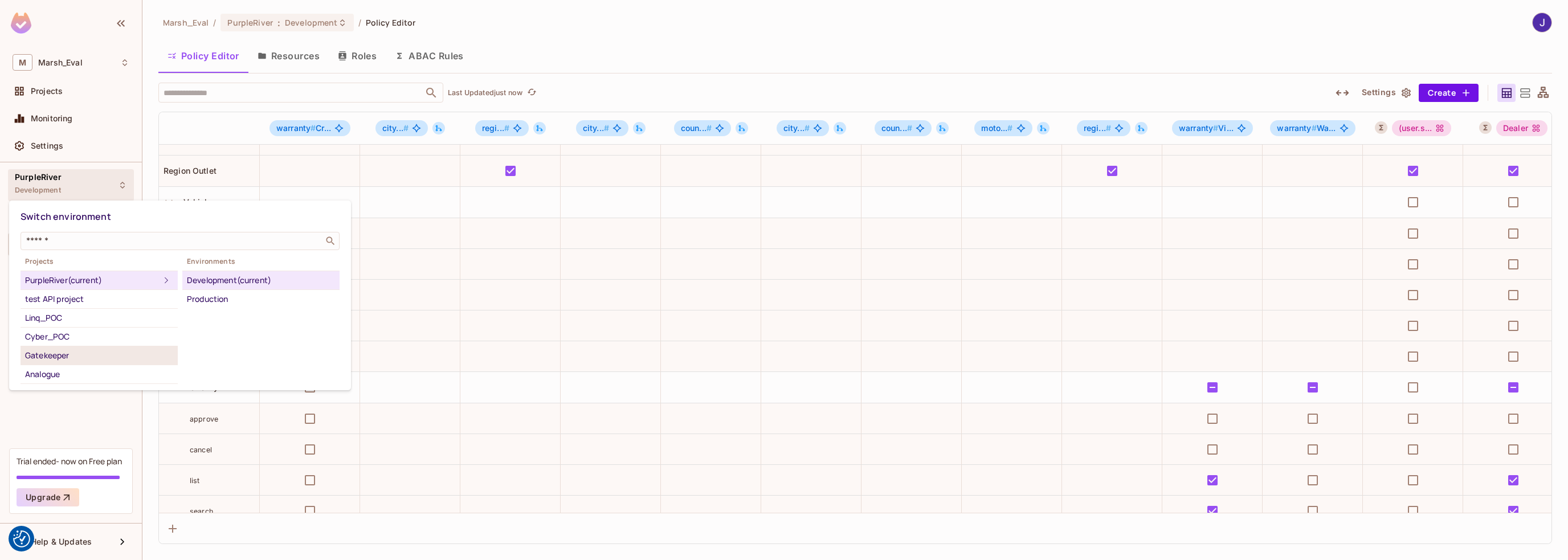
click at [60, 356] on div "Gatekeeper" at bounding box center [99, 355] width 148 height 14
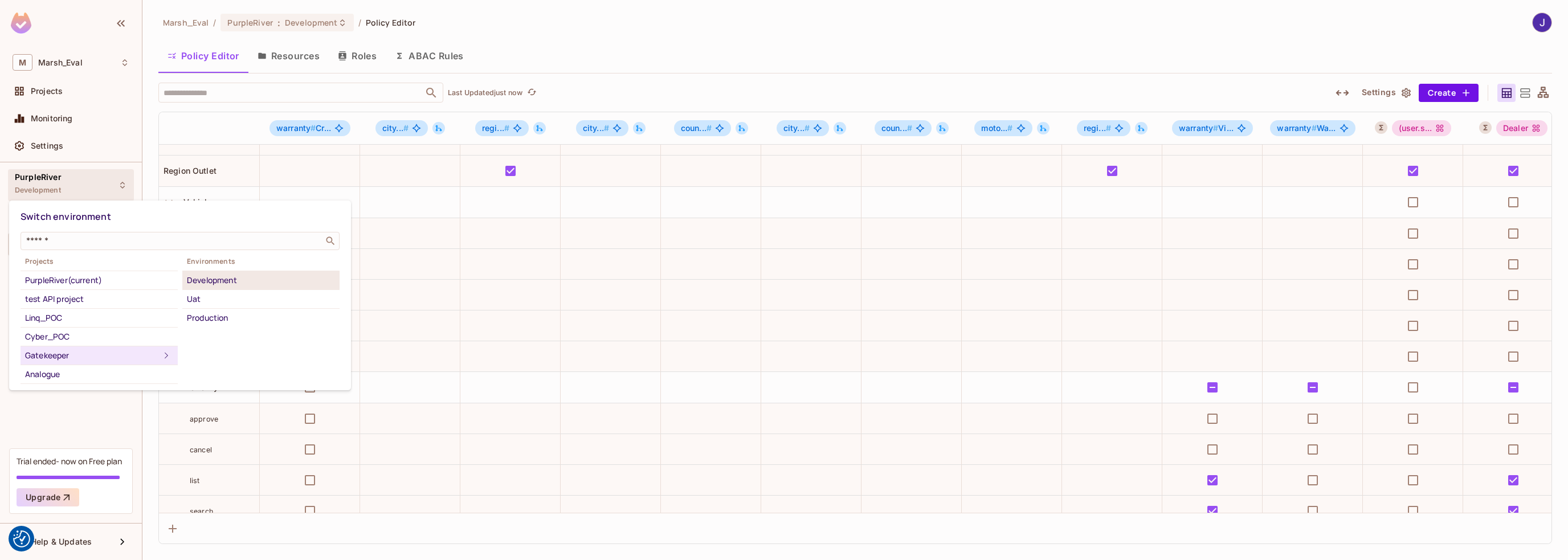
click at [222, 278] on div "Development" at bounding box center [261, 280] width 148 height 14
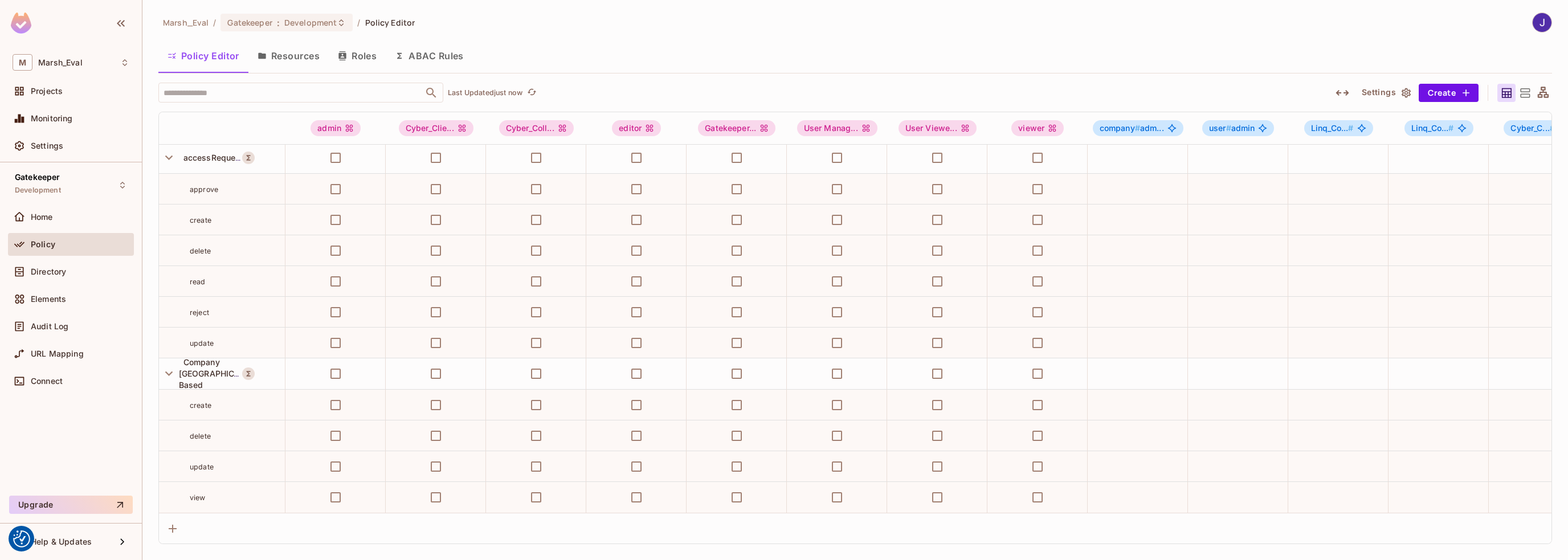
scroll to position [1891, 0]
click at [169, 366] on icon "button" at bounding box center [169, 373] width 15 height 15
click at [166, 490] on icon "button" at bounding box center [169, 497] width 15 height 15
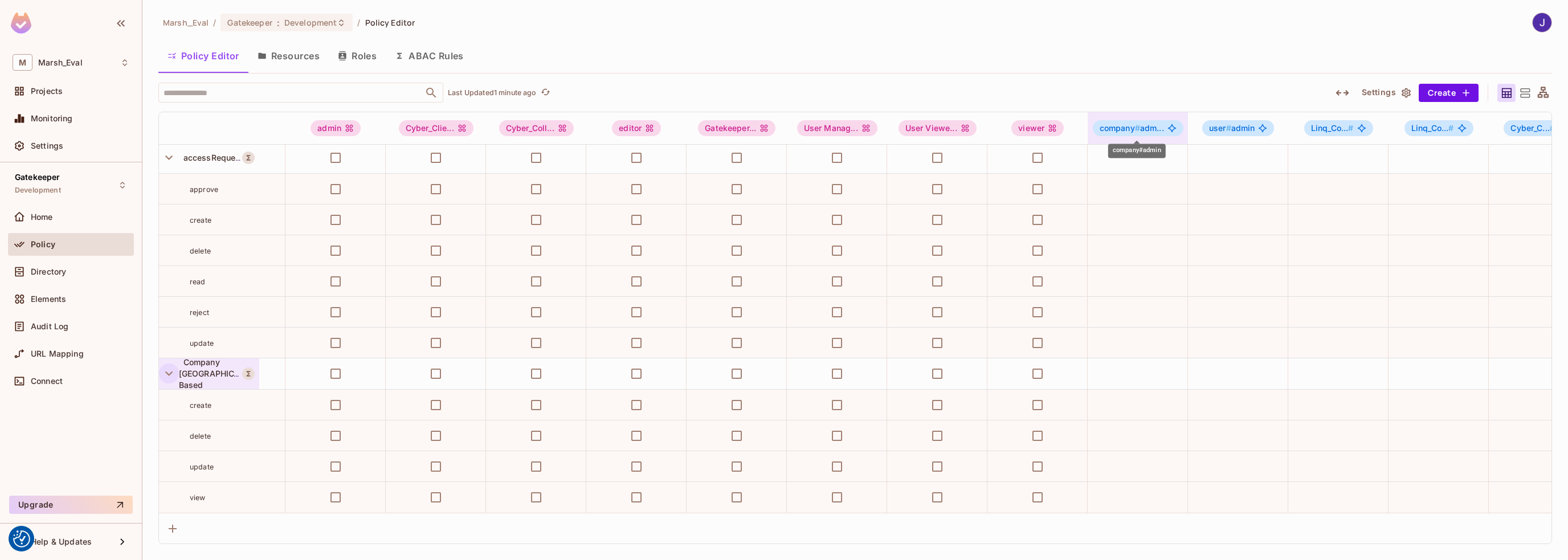
click at [1140, 124] on span "company # adm..." at bounding box center [1131, 128] width 64 height 9
click at [1548, 474] on div at bounding box center [784, 280] width 1568 height 560
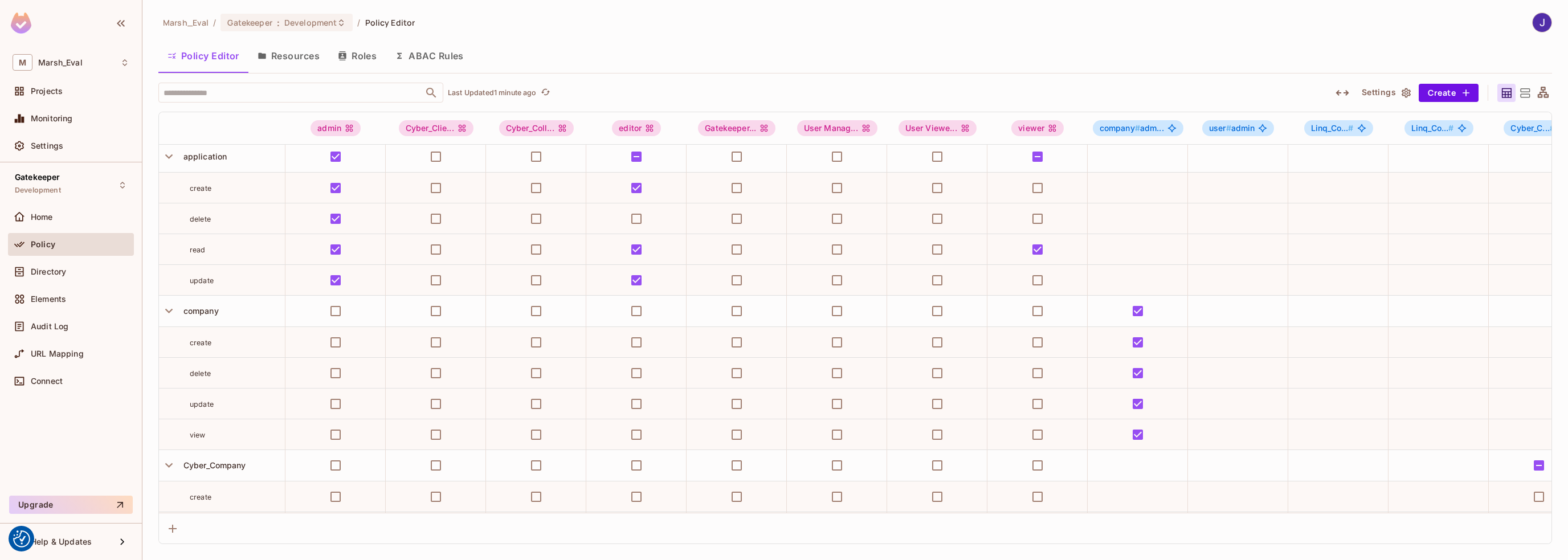
scroll to position [244, 0]
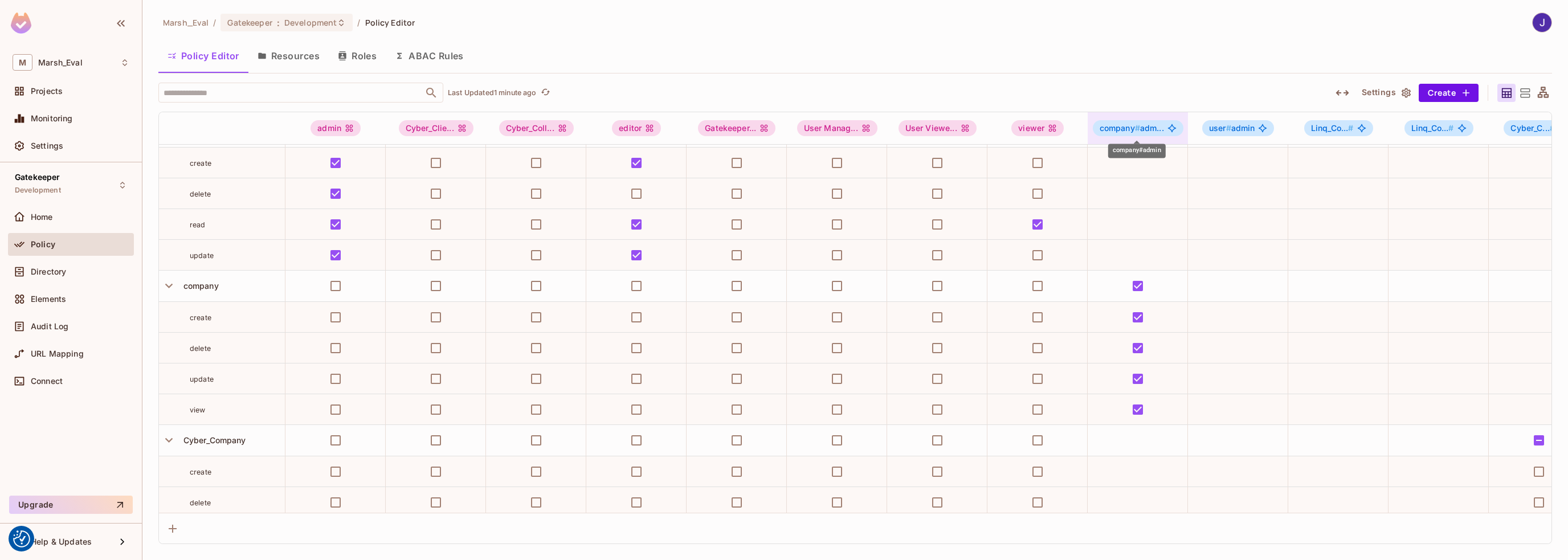
drag, startPoint x: 1135, startPoint y: 129, endPoint x: 1123, endPoint y: 129, distance: 12.0
click at [1123, 129] on span "company #" at bounding box center [1120, 127] width 40 height 10
click at [1133, 236] on span "Edit Role" at bounding box center [1136, 230] width 41 height 18
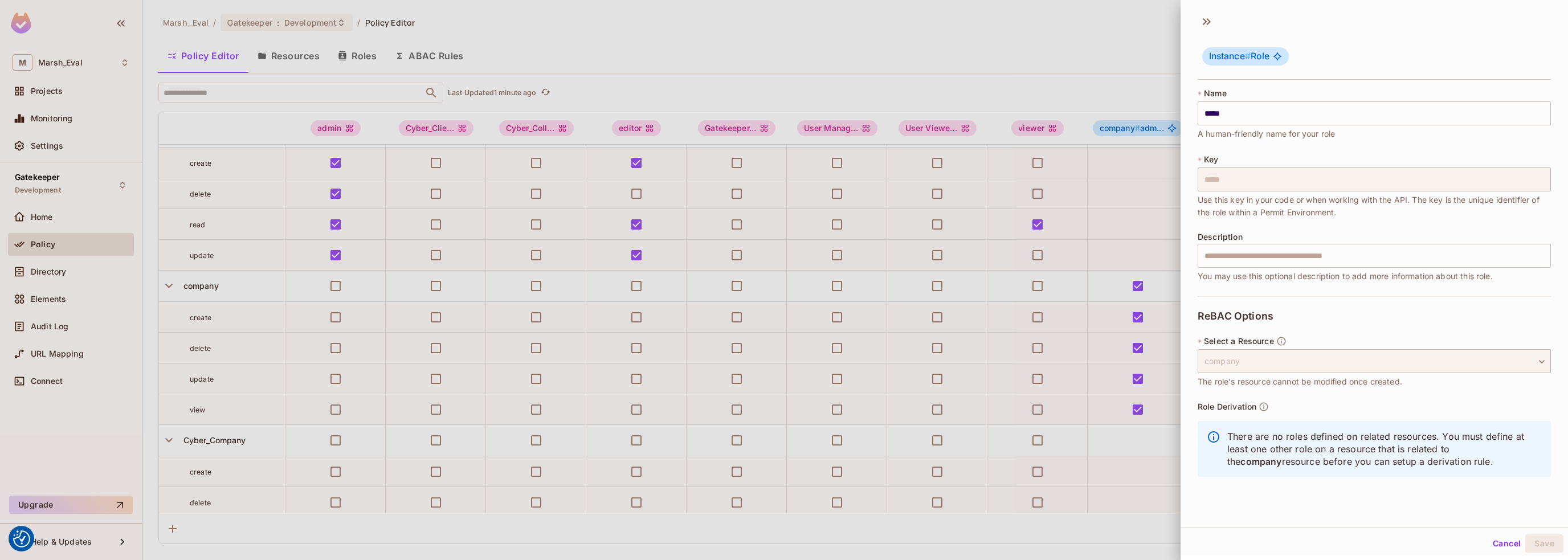
scroll to position [1, 0]
click at [1488, 541] on button "Cancel" at bounding box center [1507, 542] width 37 height 18
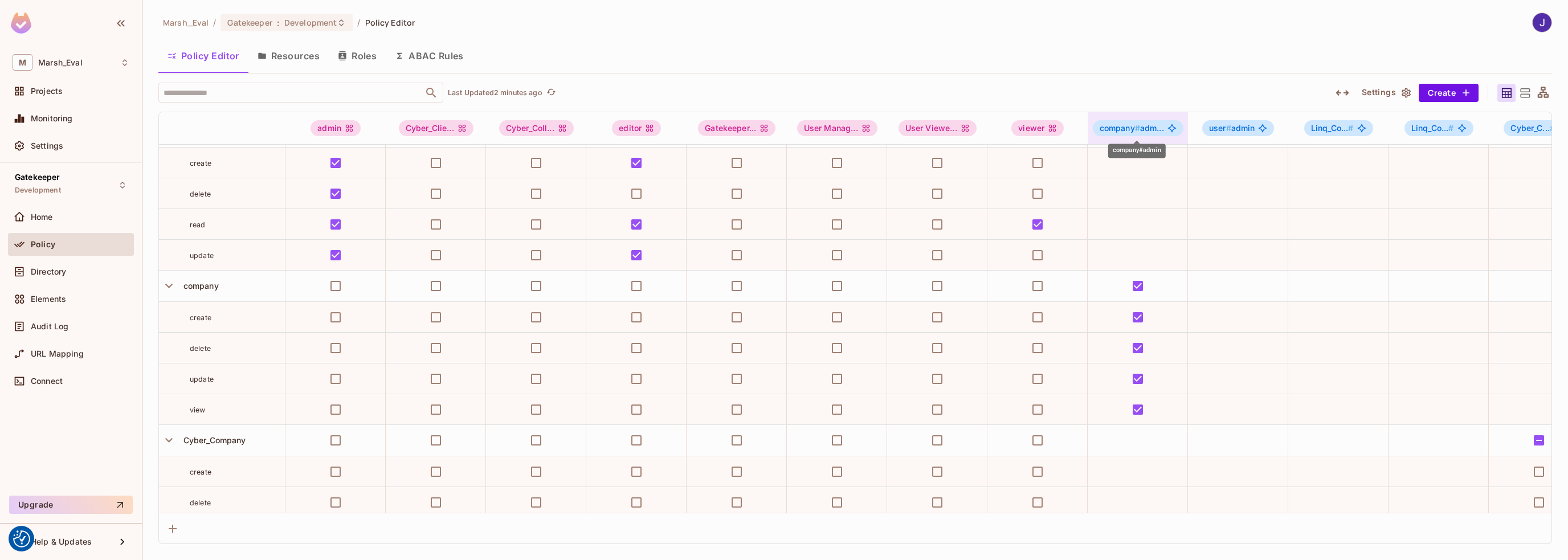
click at [1148, 122] on div "company # adm..." at bounding box center [1138, 128] width 91 height 16
click at [1134, 256] on div "Edit Attributes" at bounding box center [1146, 255] width 57 height 11
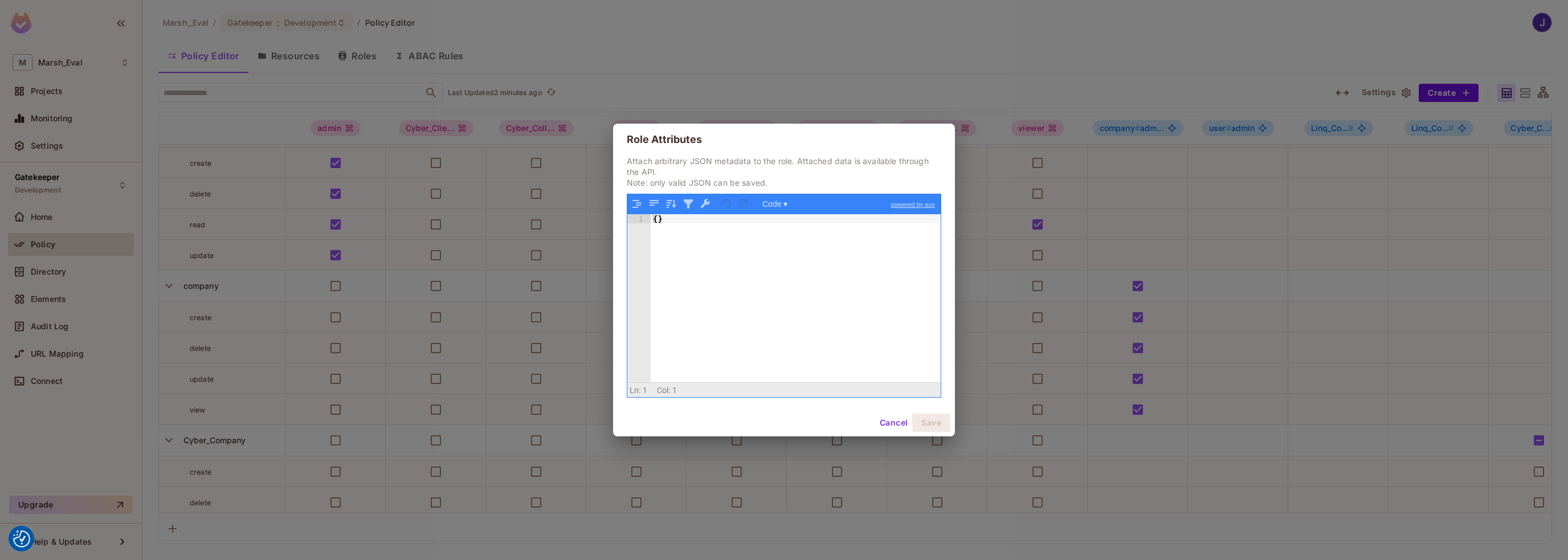
click at [888, 419] on button "Cancel" at bounding box center [894, 422] width 37 height 18
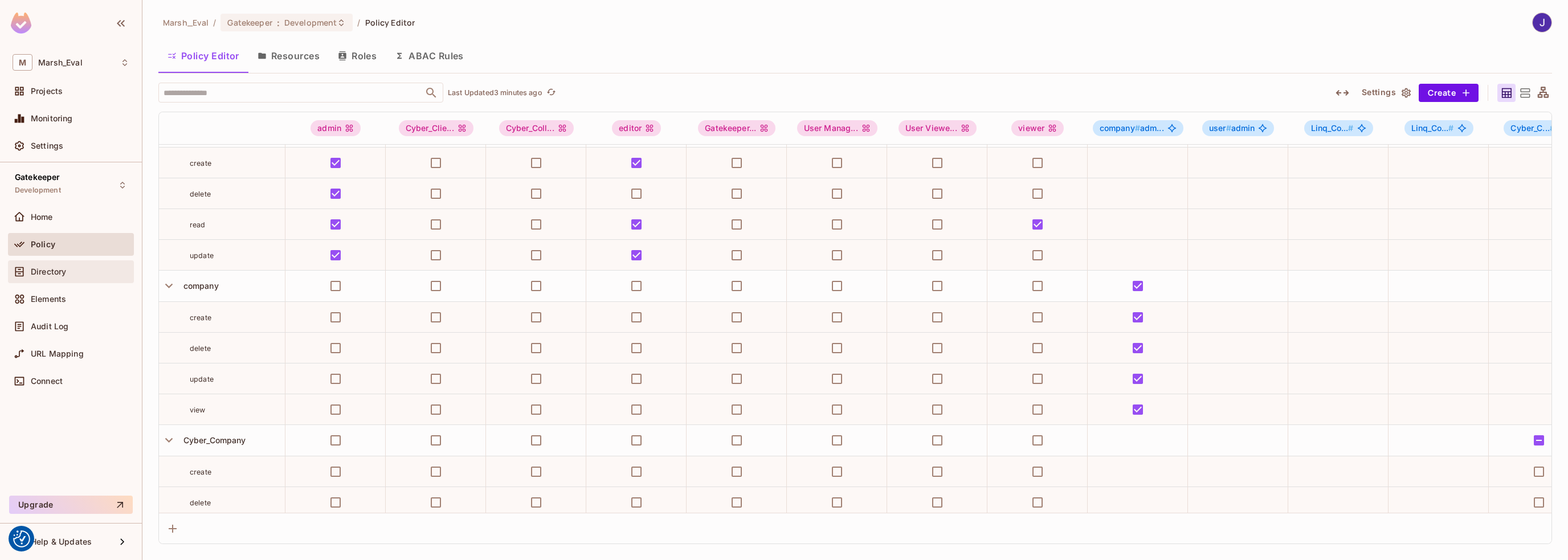
click at [54, 272] on span "Directory" at bounding box center [49, 272] width 35 height 9
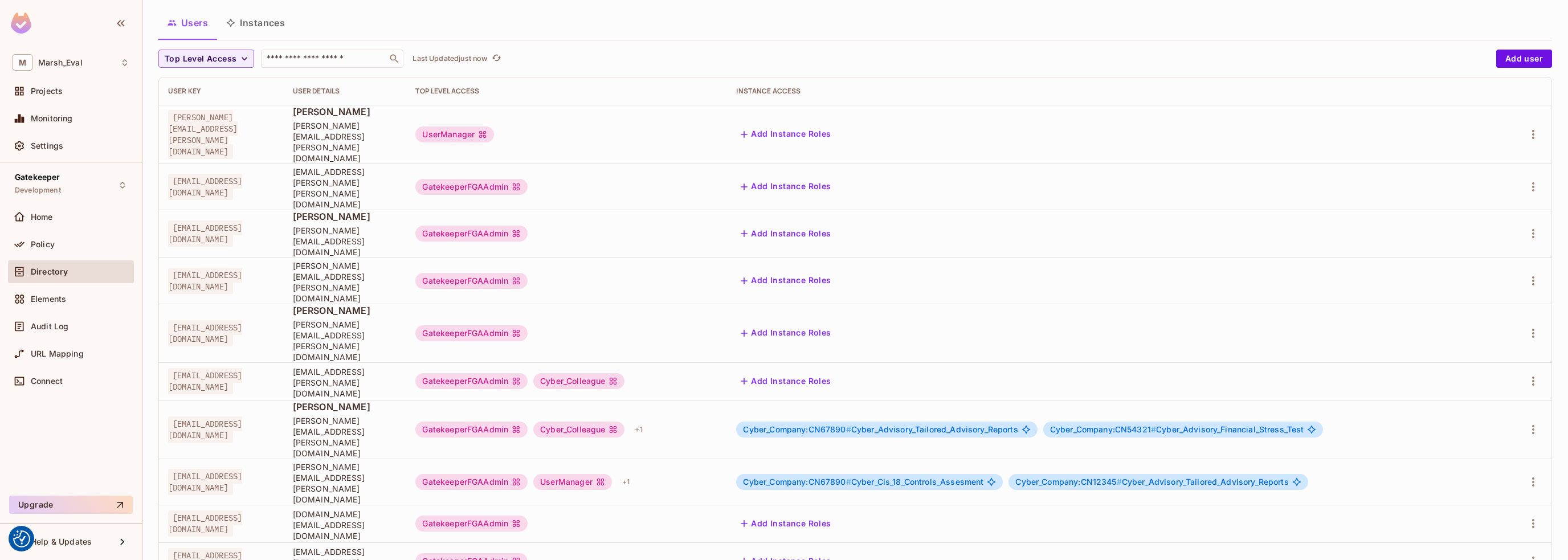
scroll to position [198, 0]
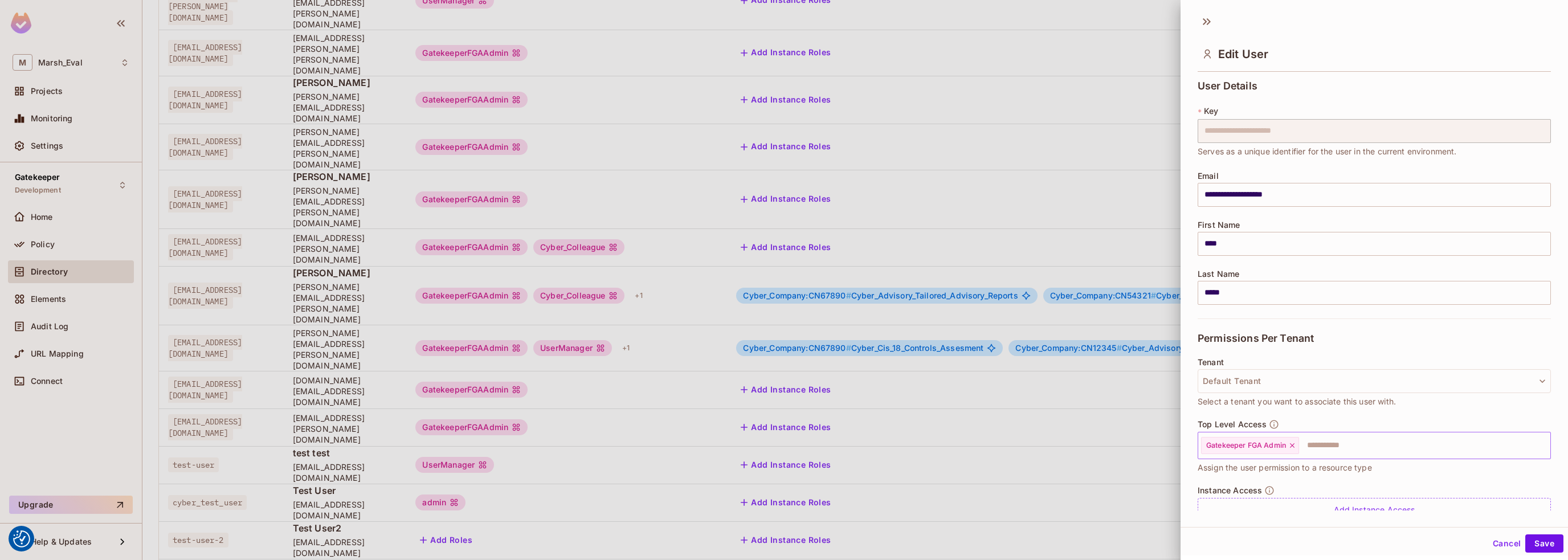
click at [1318, 445] on input "text" at bounding box center [1414, 445] width 228 height 23
type input "*"
click at [1492, 542] on button "Cancel" at bounding box center [1507, 543] width 37 height 18
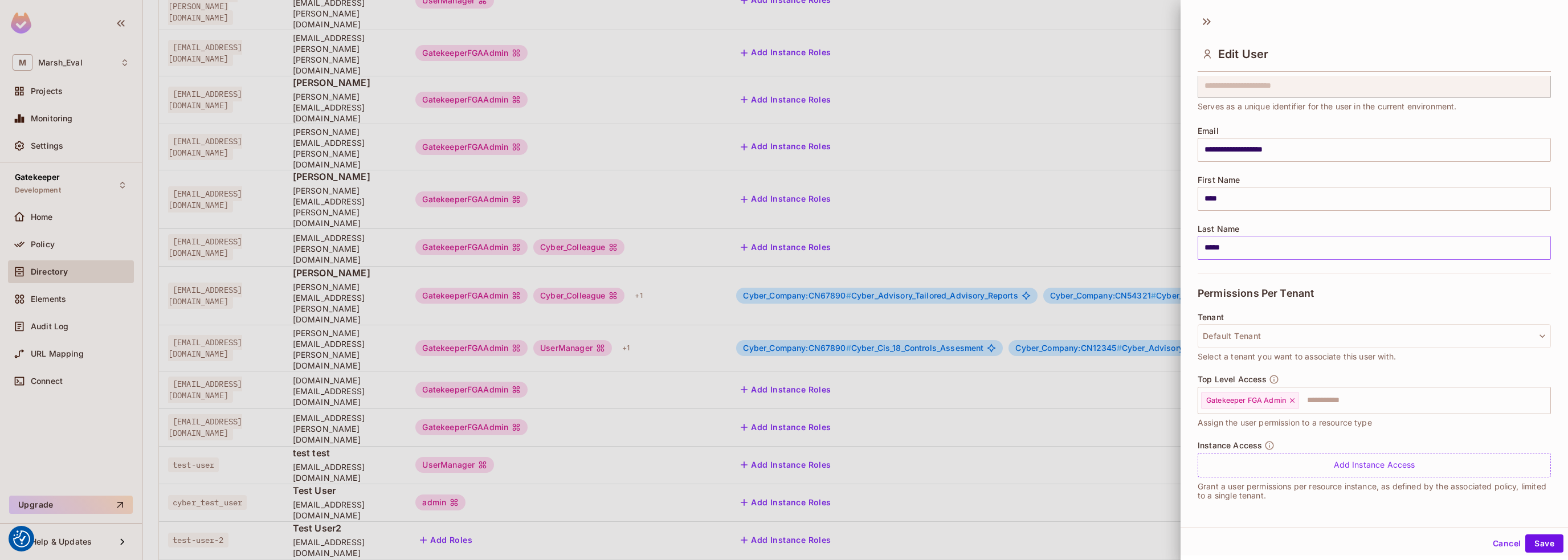
scroll to position [46, 0]
click at [1327, 462] on div "Add Instance Access" at bounding box center [1374, 464] width 353 height 24
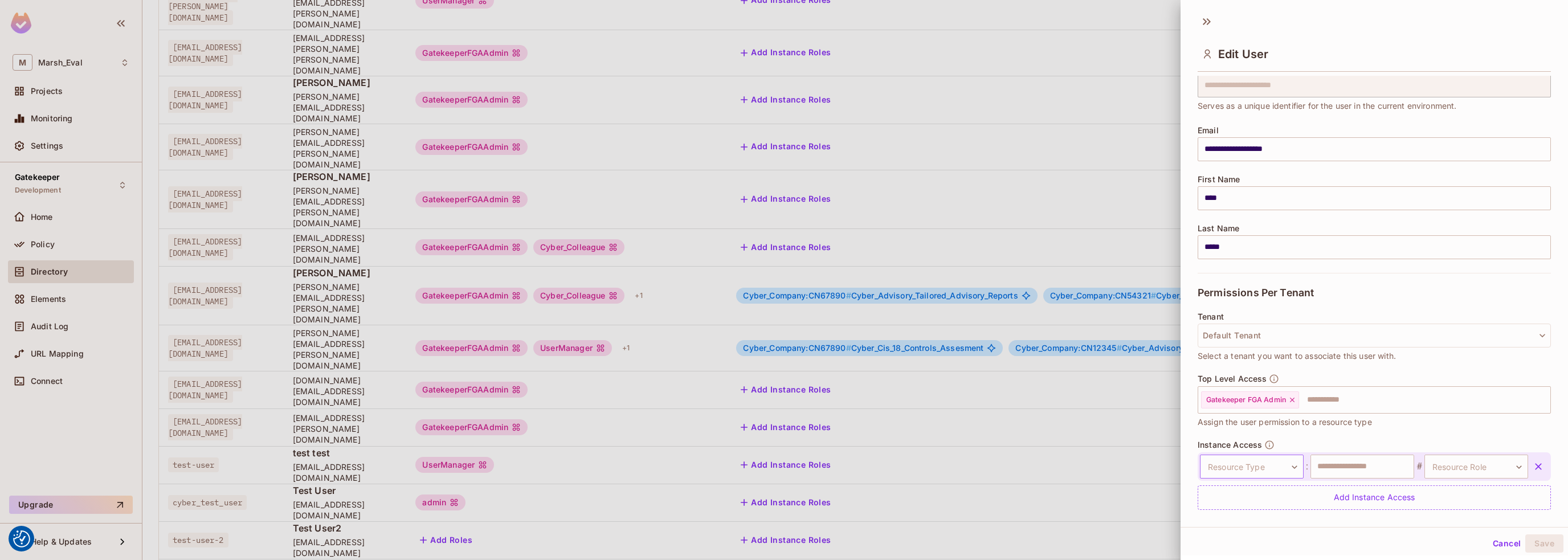
click at [1290, 467] on body "We use cookies to enhance your browsing experience, serve personalized ads or c…" at bounding box center [784, 280] width 1568 height 560
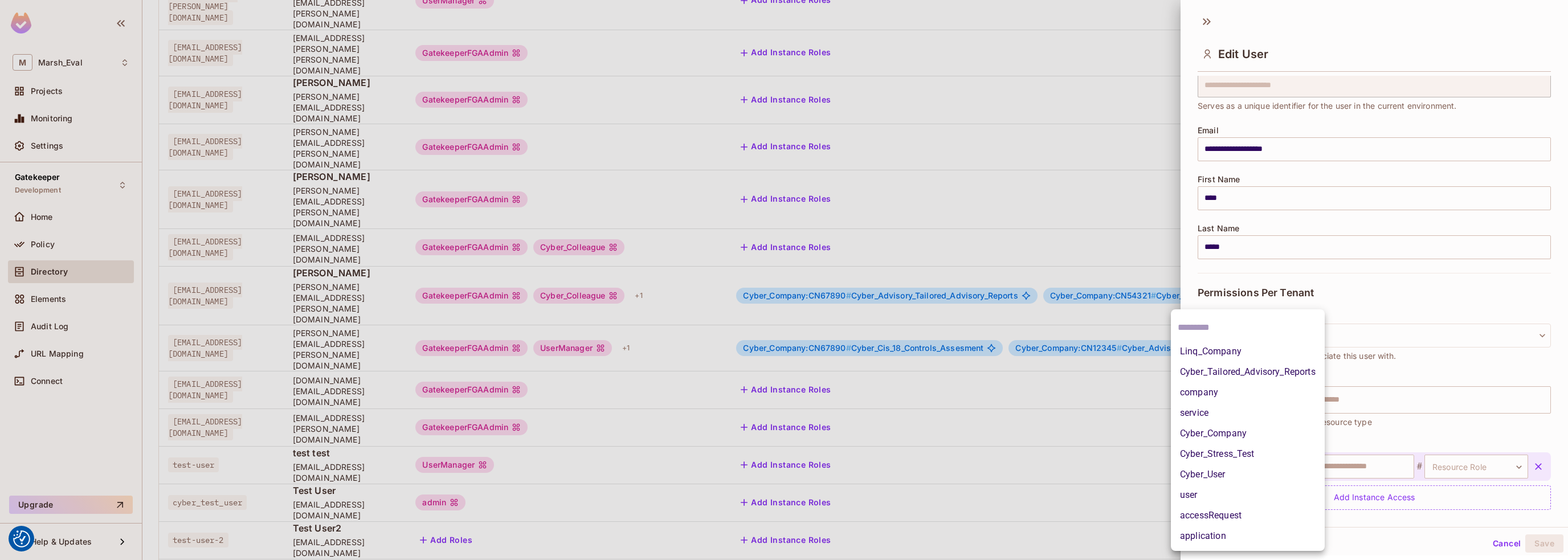
click at [1201, 391] on li "company" at bounding box center [1248, 392] width 154 height 21
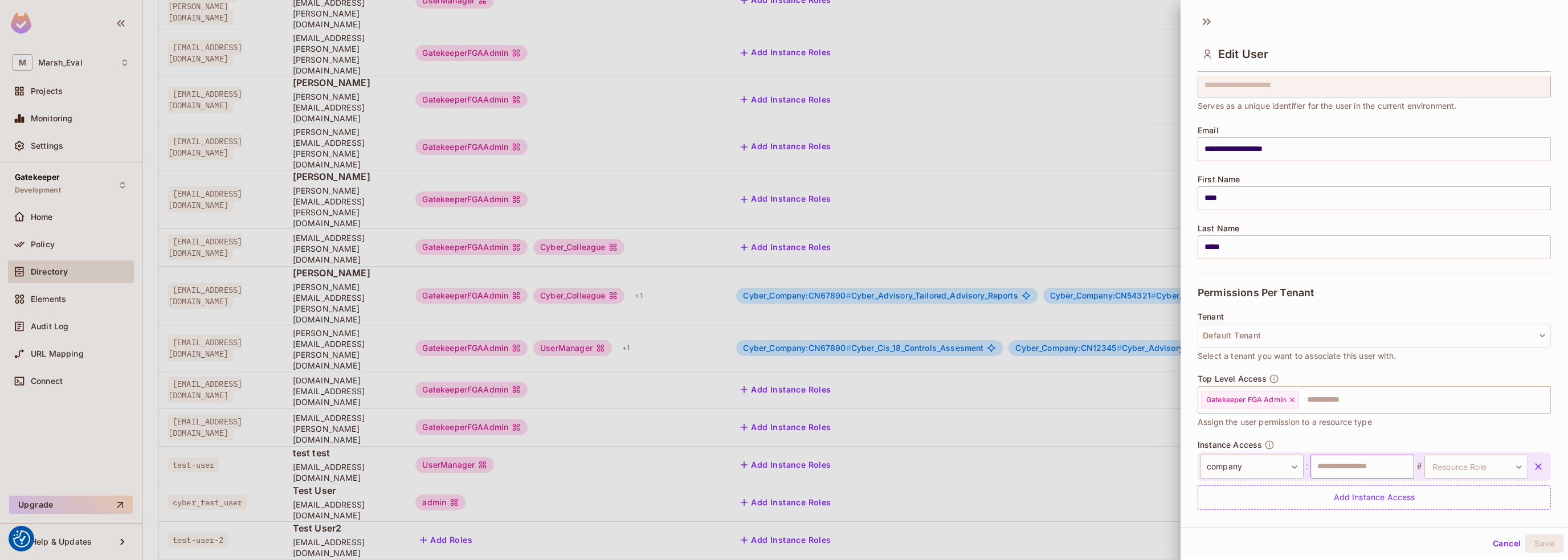
click at [1360, 469] on input "text" at bounding box center [1362, 467] width 104 height 24
click at [1443, 469] on body "We use cookies to enhance your browsing experience, serve personalized ads or c…" at bounding box center [784, 280] width 1568 height 560
click at [1327, 467] on div at bounding box center [784, 280] width 1568 height 560
click at [1333, 465] on input "text" at bounding box center [1362, 467] width 104 height 24
type input "********"
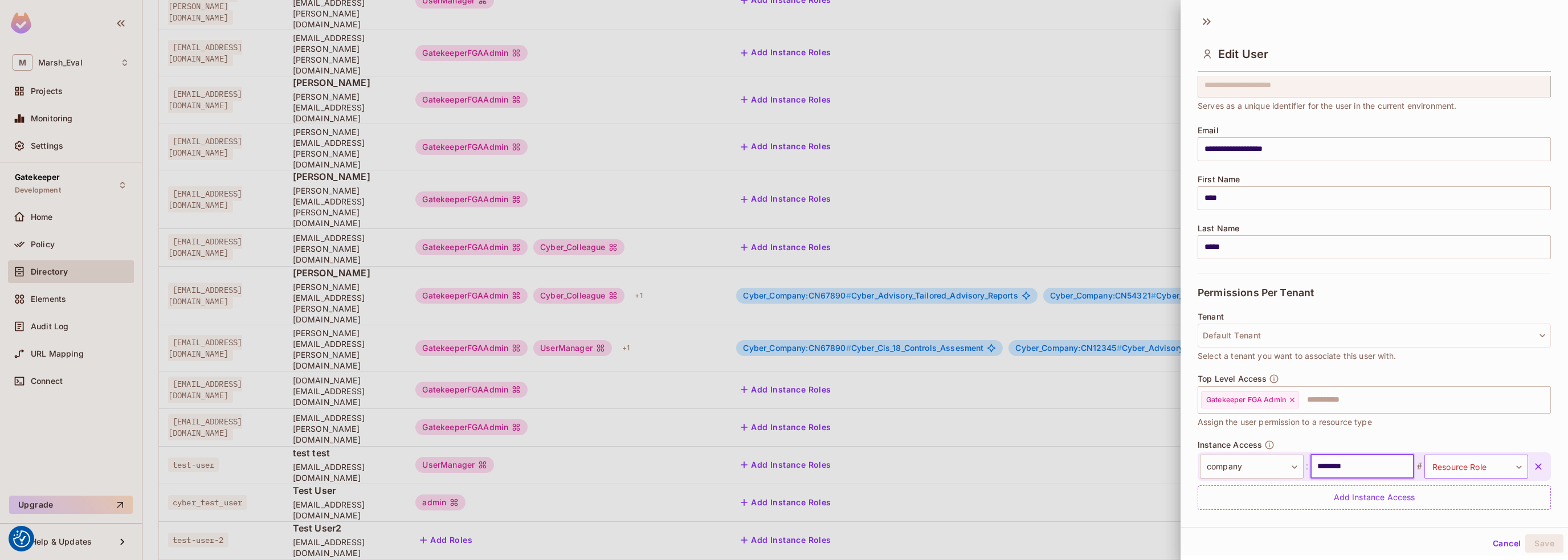
click at [1462, 471] on body "We use cookies to enhance your browsing experience, serve personalized ads or c…" at bounding box center [784, 280] width 1568 height 560
click at [1446, 520] on li "admin" at bounding box center [1458, 516] width 105 height 21
click at [1536, 548] on button "Save" at bounding box center [1544, 543] width 38 height 18
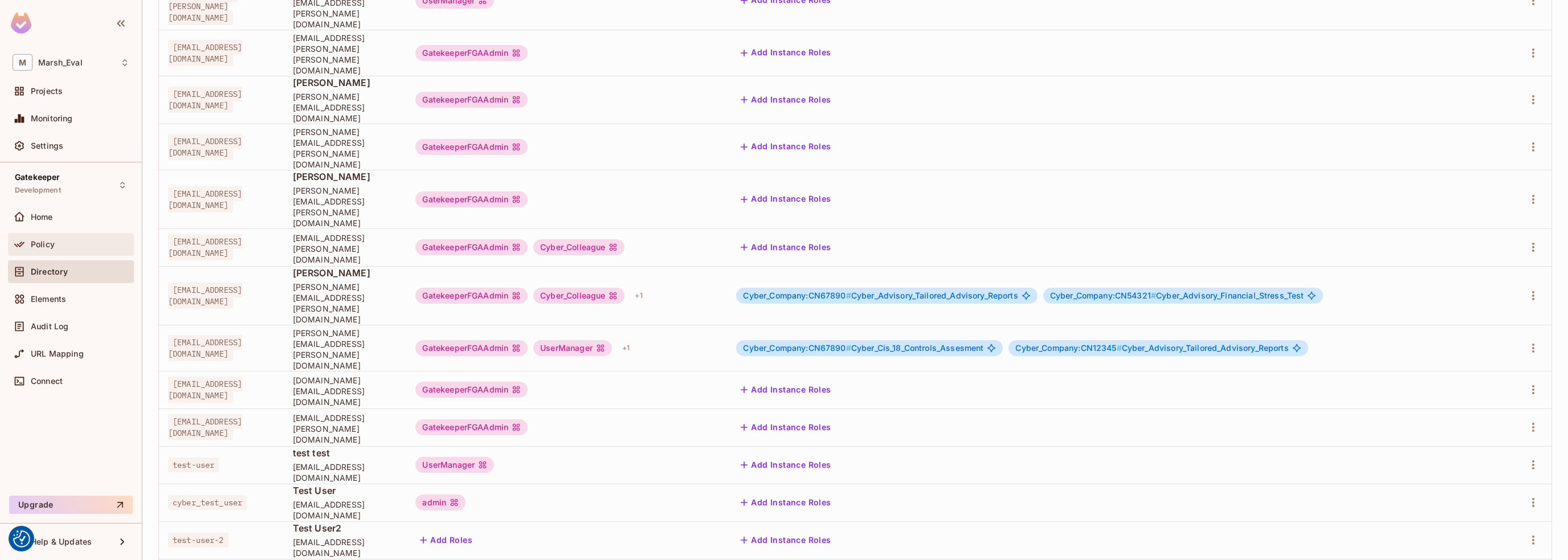
click at [37, 245] on span "Policy" at bounding box center [43, 244] width 24 height 9
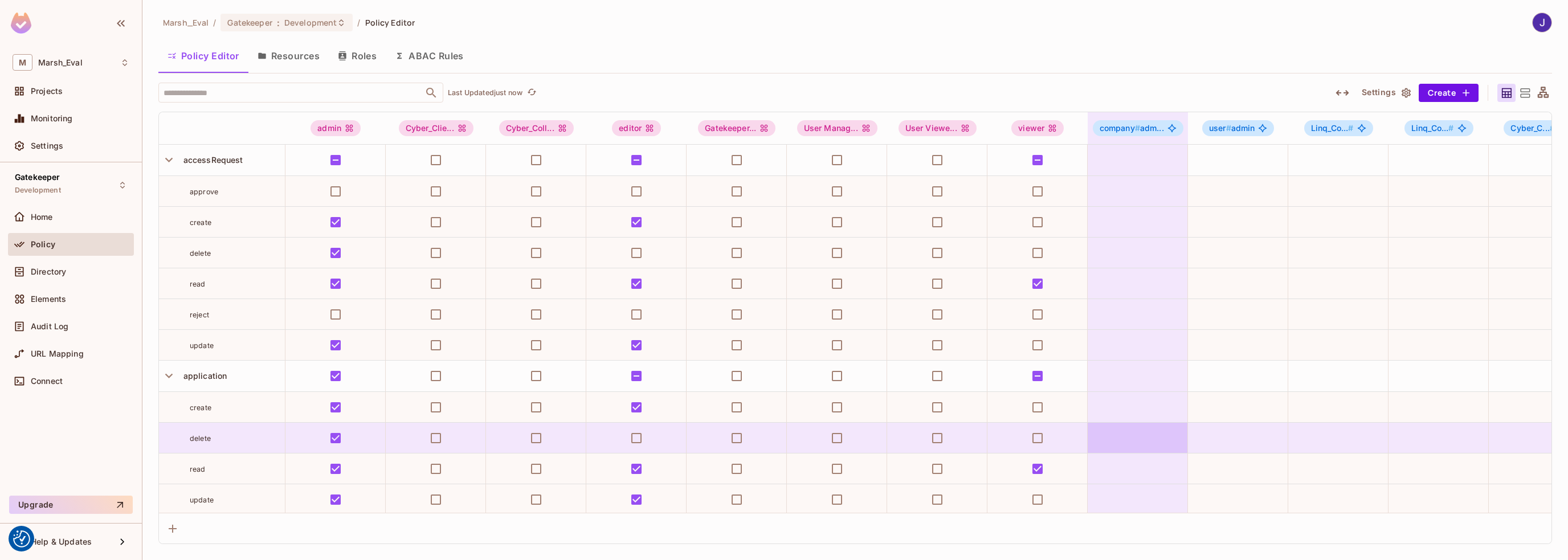
scroll to position [285, 0]
